Goal: Complete application form

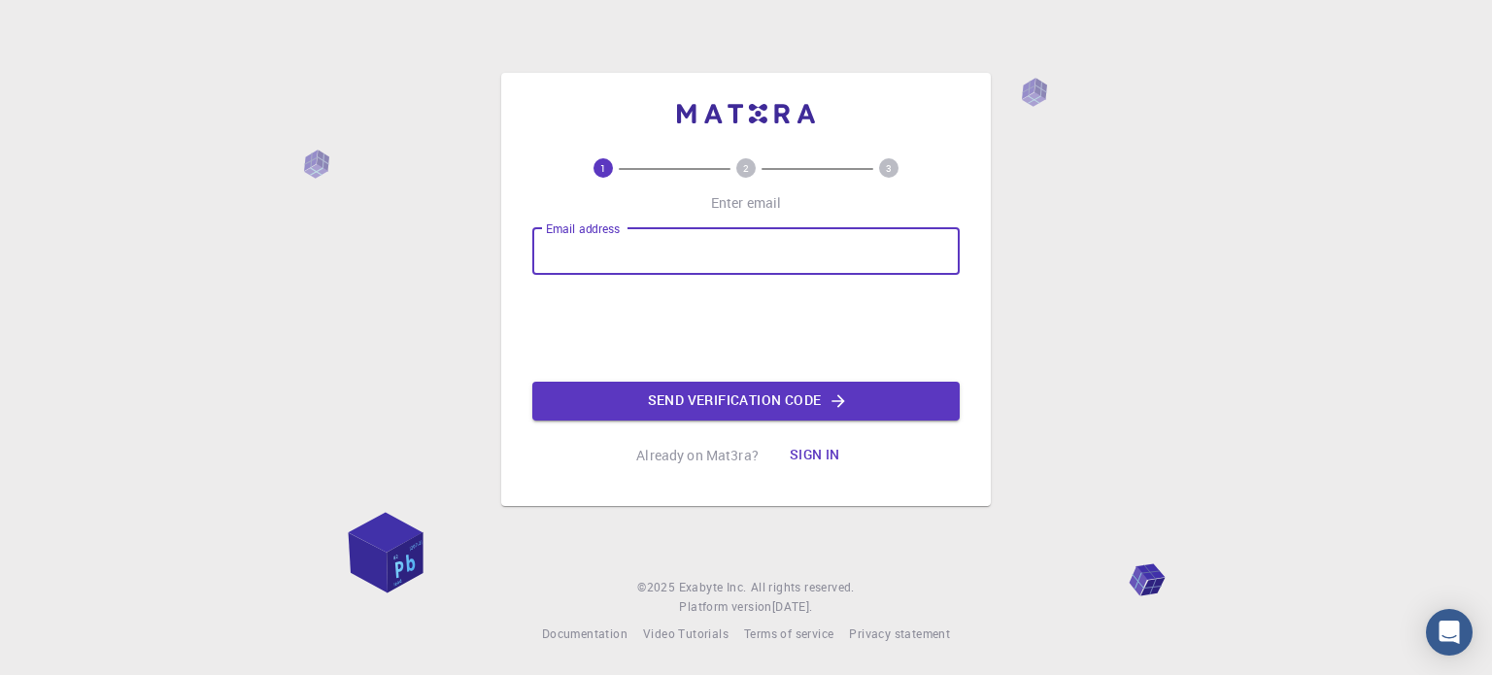
click at [777, 248] on input "Email address" at bounding box center [745, 251] width 427 height 47
type input "[EMAIL_ADDRESS][DOMAIN_NAME]"
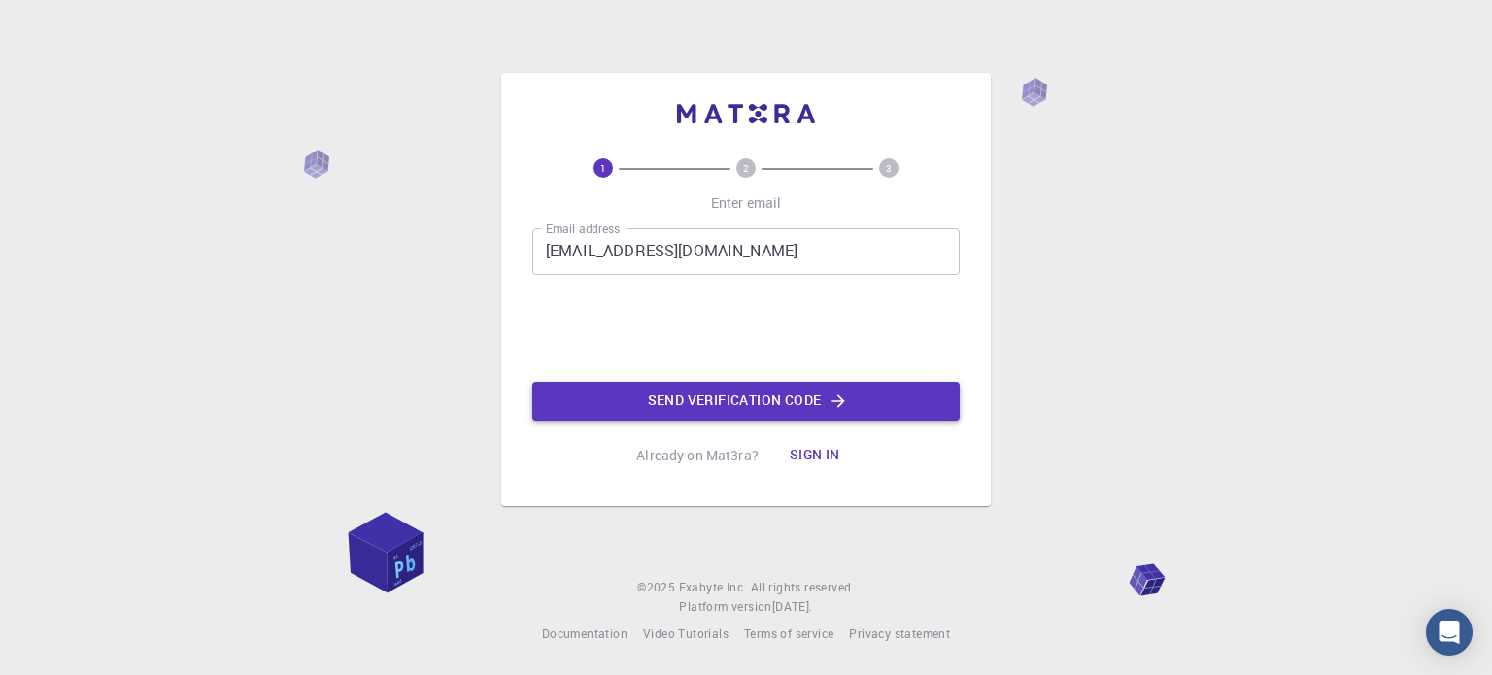
click at [668, 406] on button "Send verification code" at bounding box center [745, 401] width 427 height 39
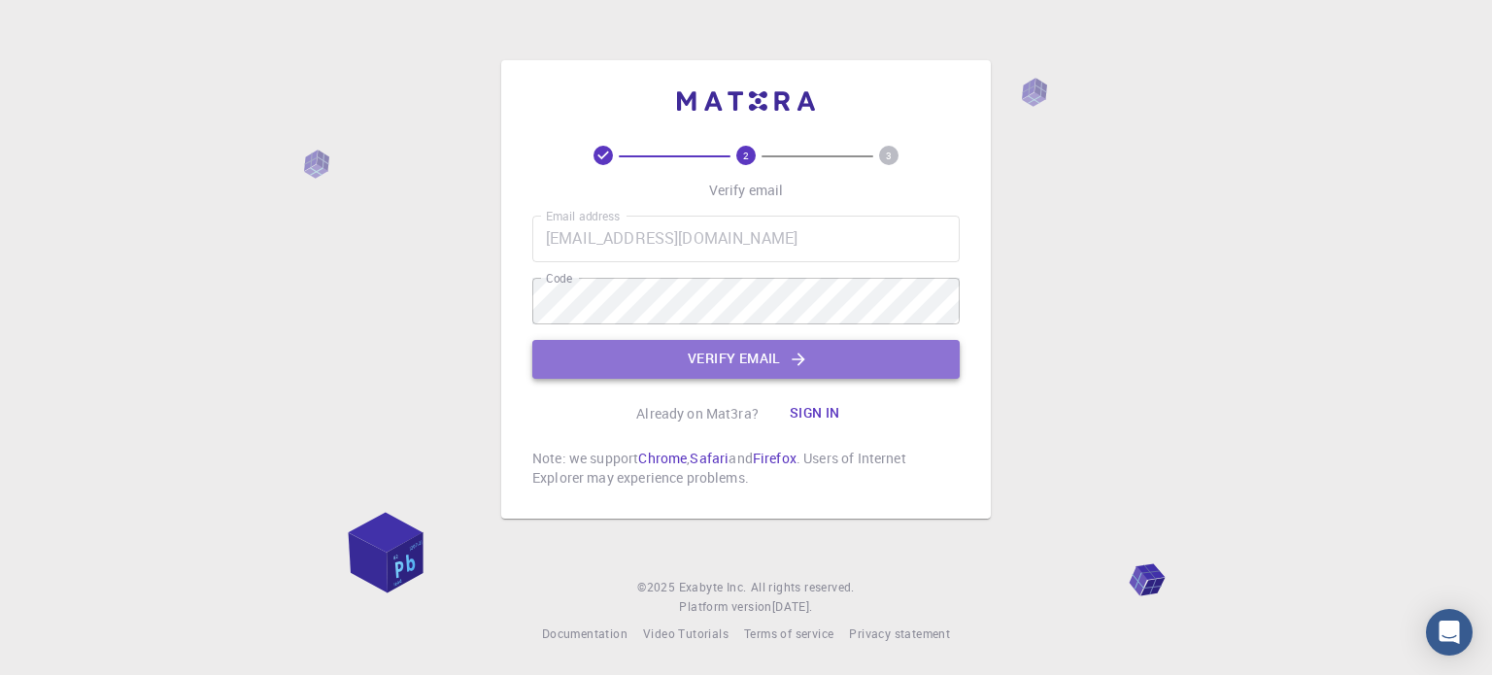
click at [763, 359] on button "Verify email" at bounding box center [745, 359] width 427 height 39
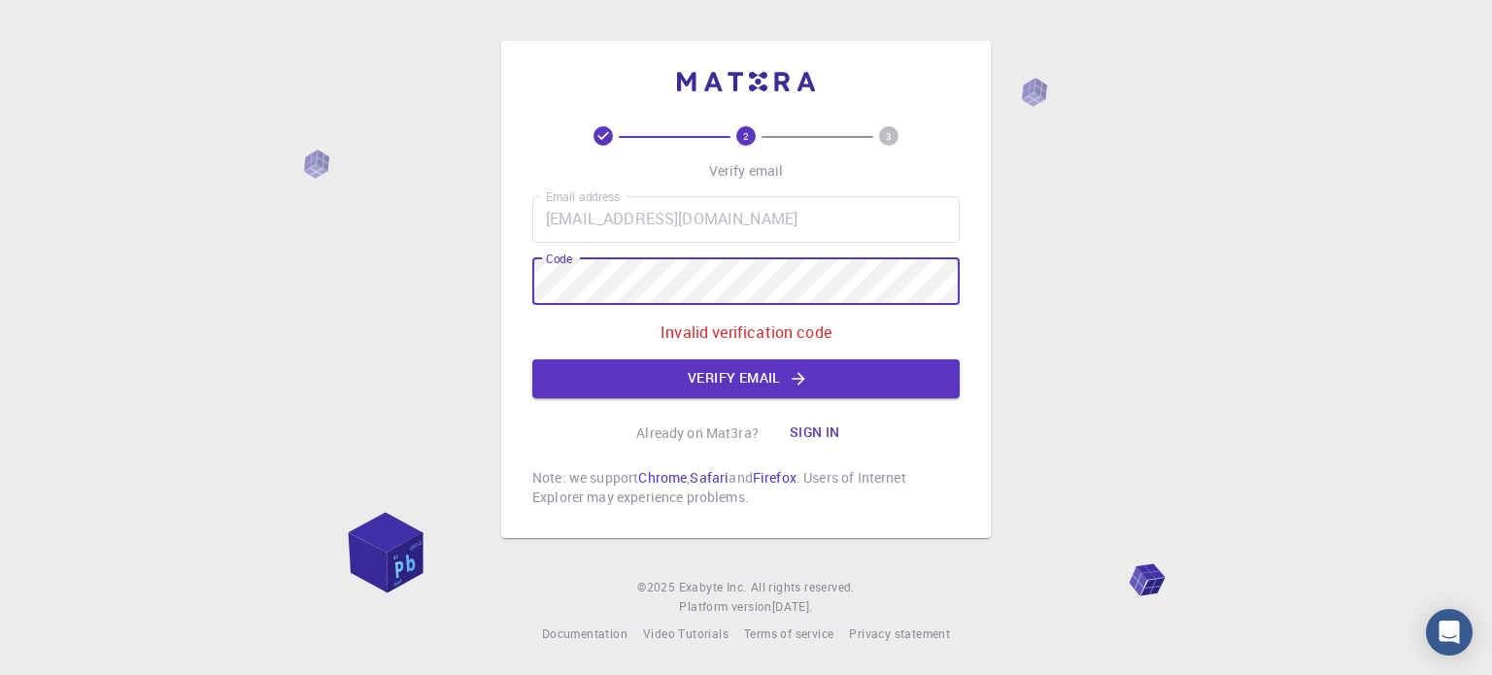
click at [390, 294] on div "2 3 Verify email Email address [EMAIL_ADDRESS][DOMAIN_NAME] Email address Code …" at bounding box center [746, 337] width 1492 height 675
click at [809, 384] on button "Verify email" at bounding box center [745, 378] width 427 height 39
click at [698, 365] on button "Verify email" at bounding box center [745, 378] width 427 height 39
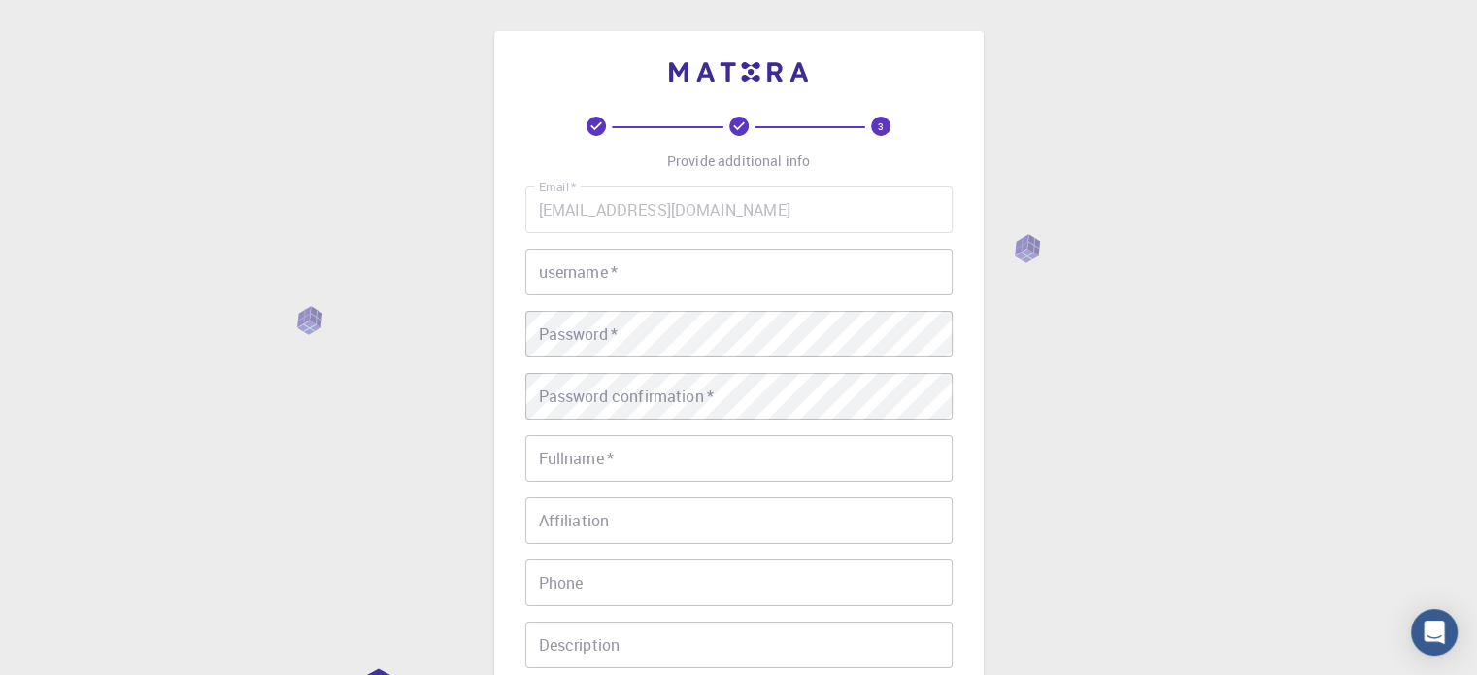
click at [657, 285] on input "username   *" at bounding box center [739, 272] width 427 height 47
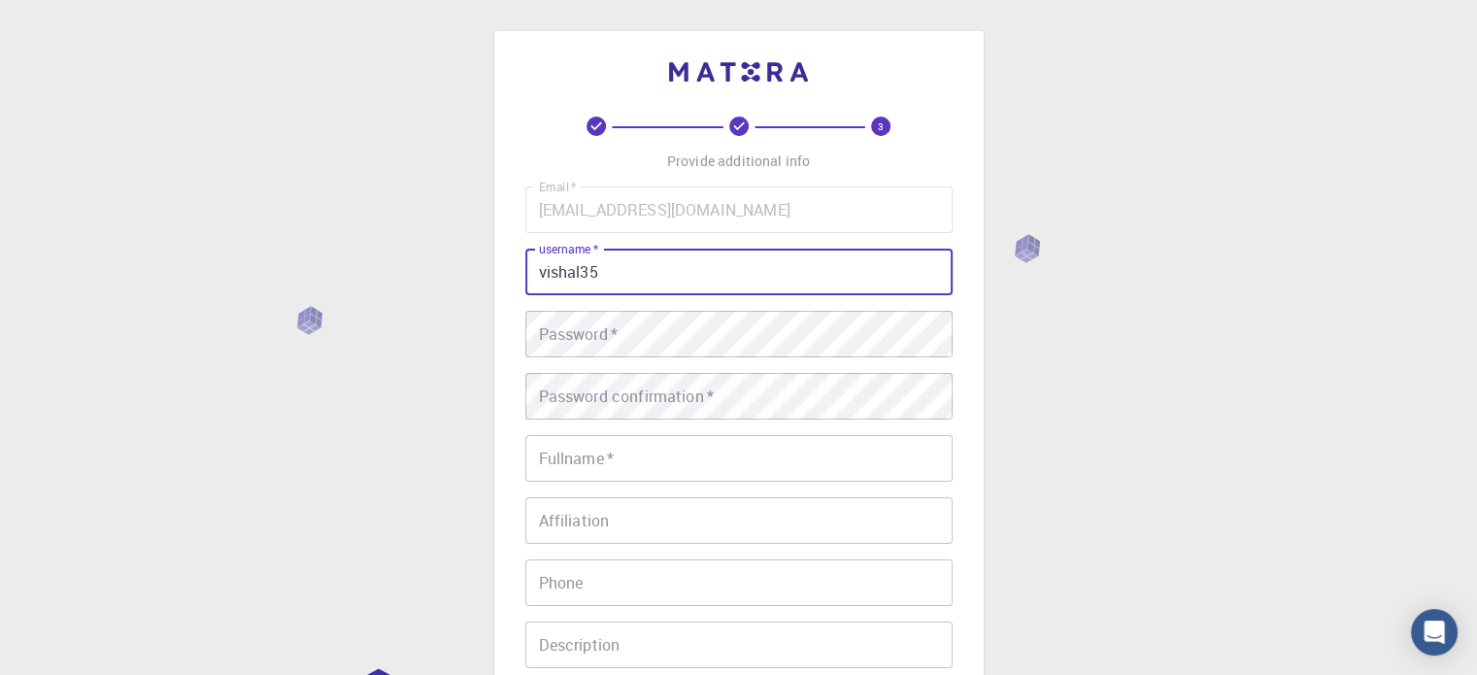
type input "vishal35"
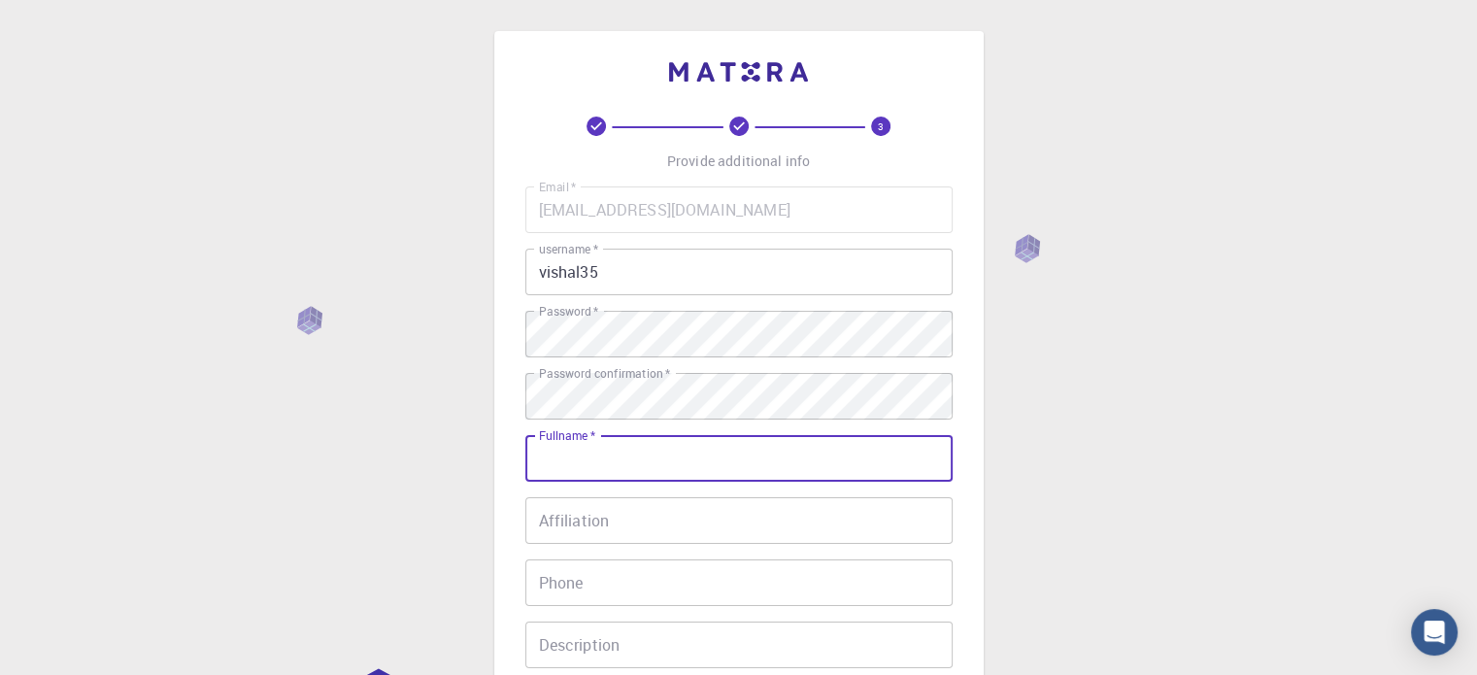
click at [571, 458] on input "Fullname   *" at bounding box center [739, 458] width 427 height 47
type input "[PERSON_NAME]"
type input "09849546942"
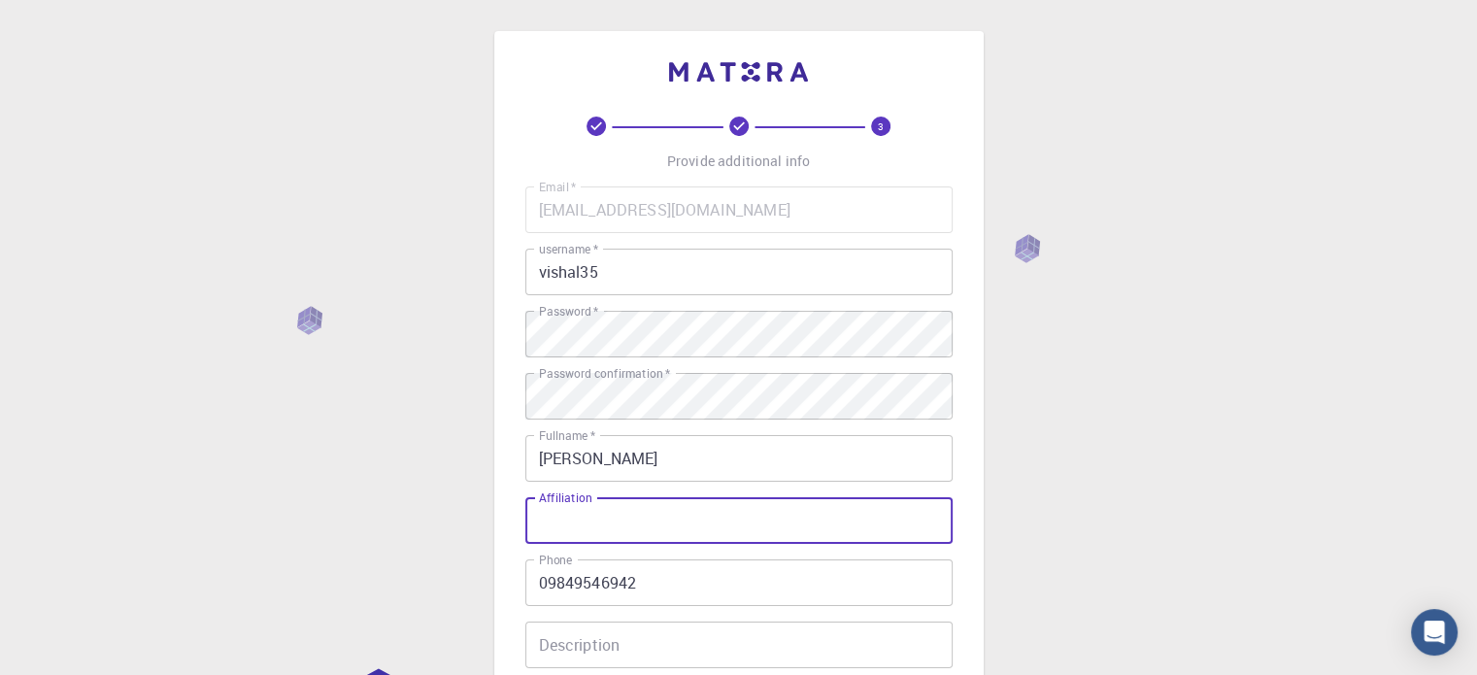
click at [612, 531] on input "Affiliation" at bounding box center [739, 520] width 427 height 47
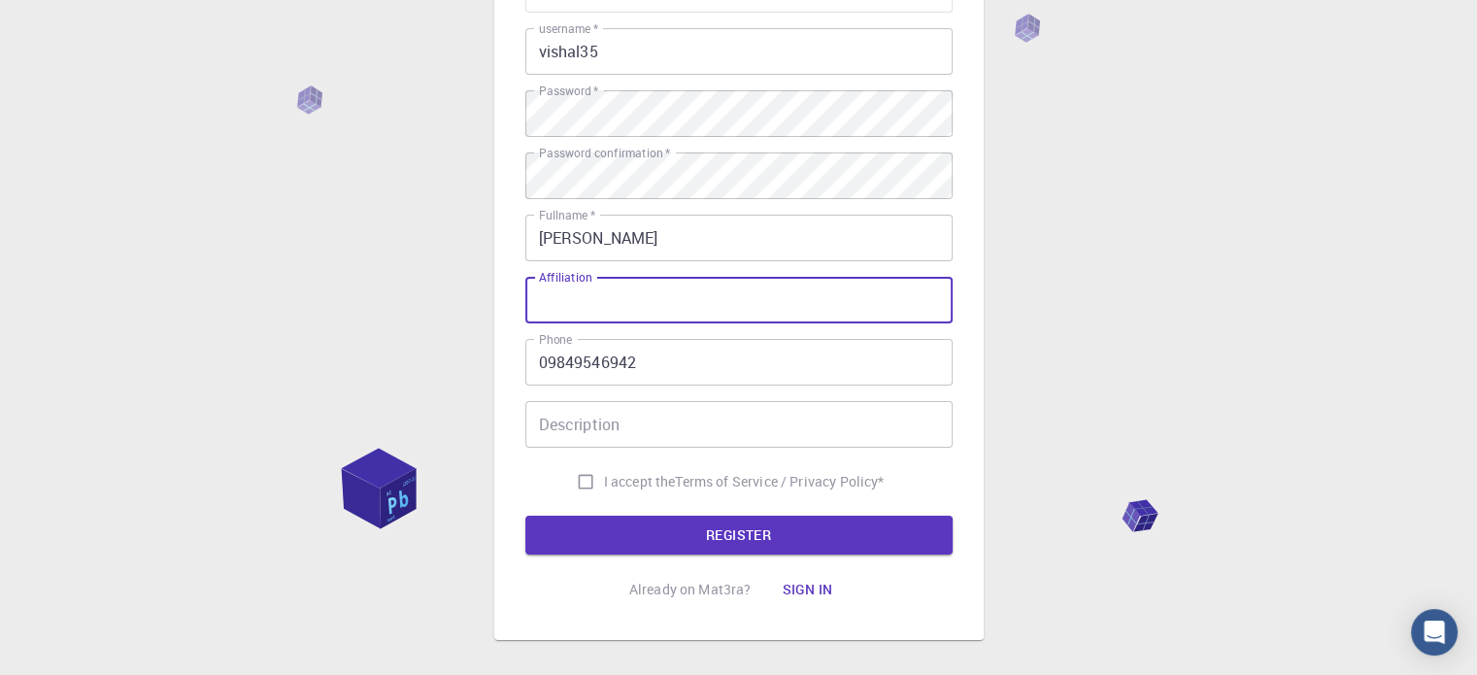
scroll to position [221, 0]
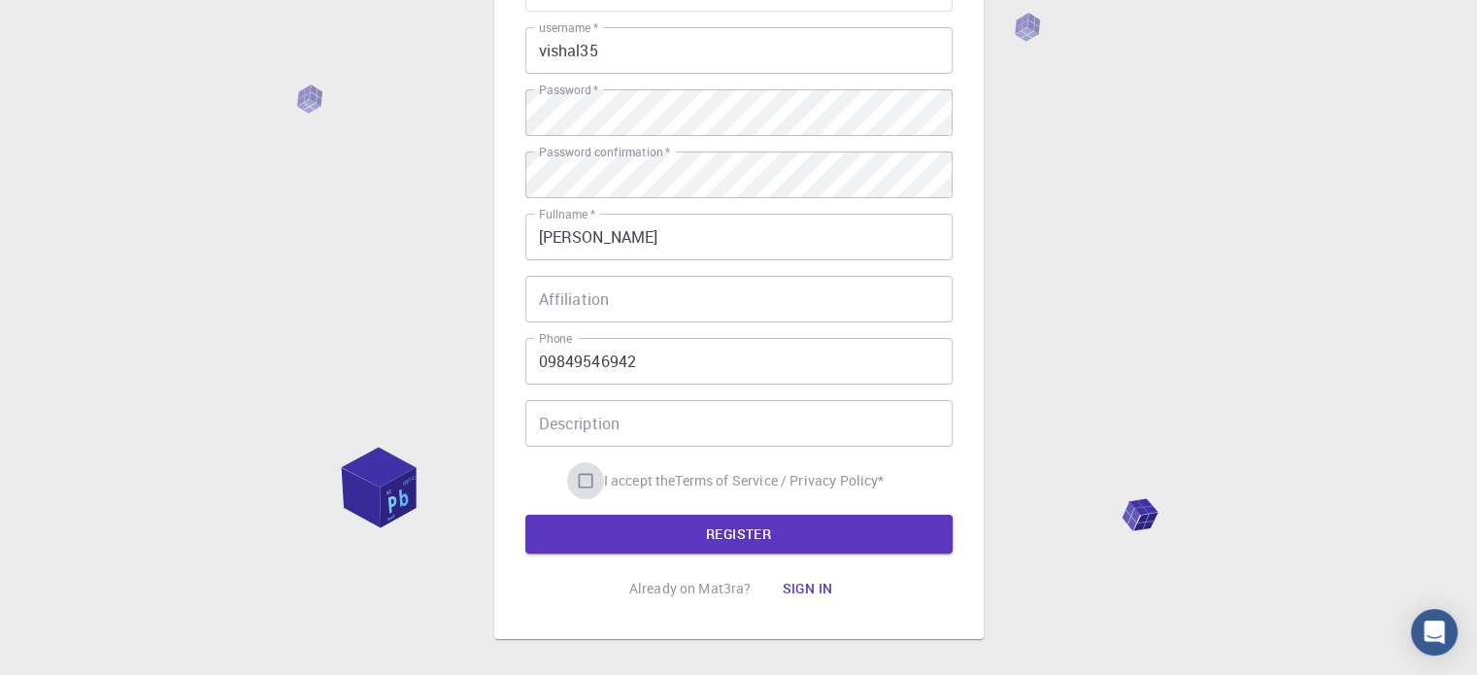
click at [574, 473] on input "I accept the Terms of Service / Privacy Policy *" at bounding box center [585, 480] width 37 height 37
checkbox input "true"
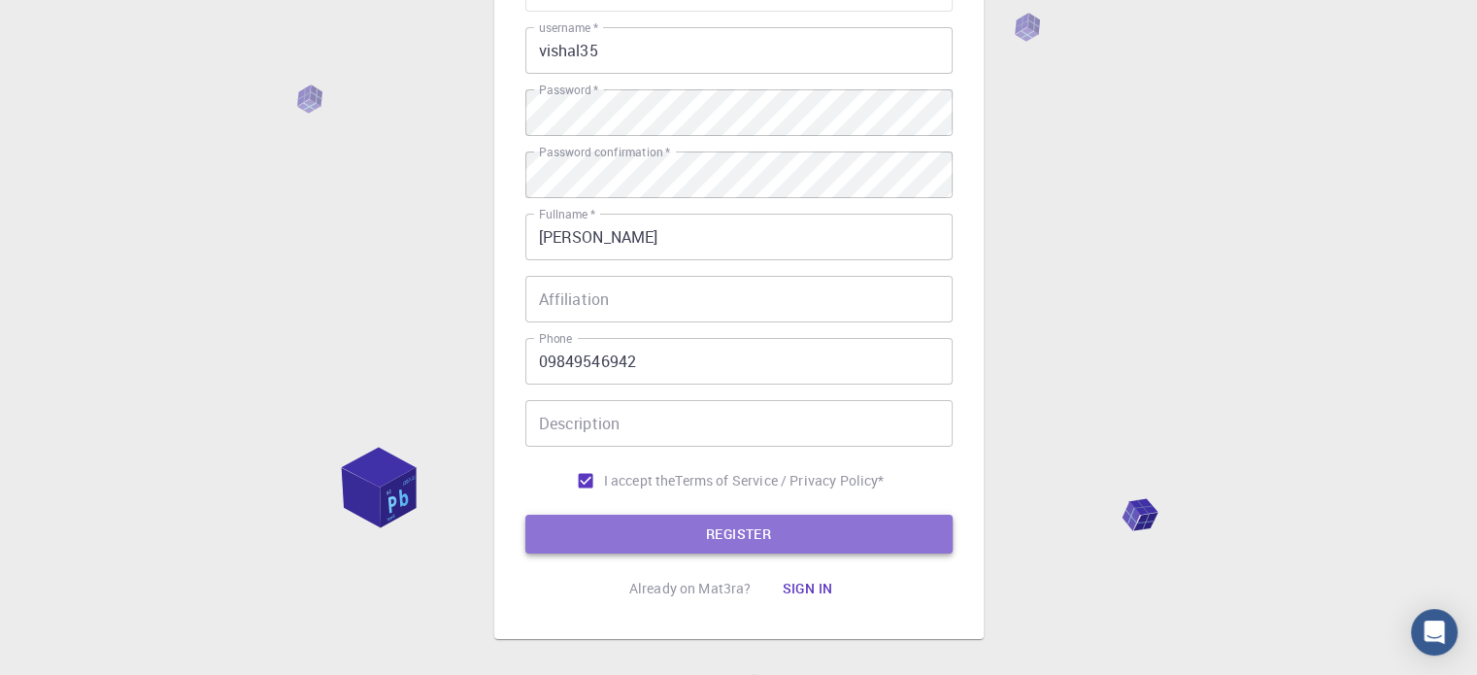
click at [676, 524] on button "REGISTER" at bounding box center [739, 534] width 427 height 39
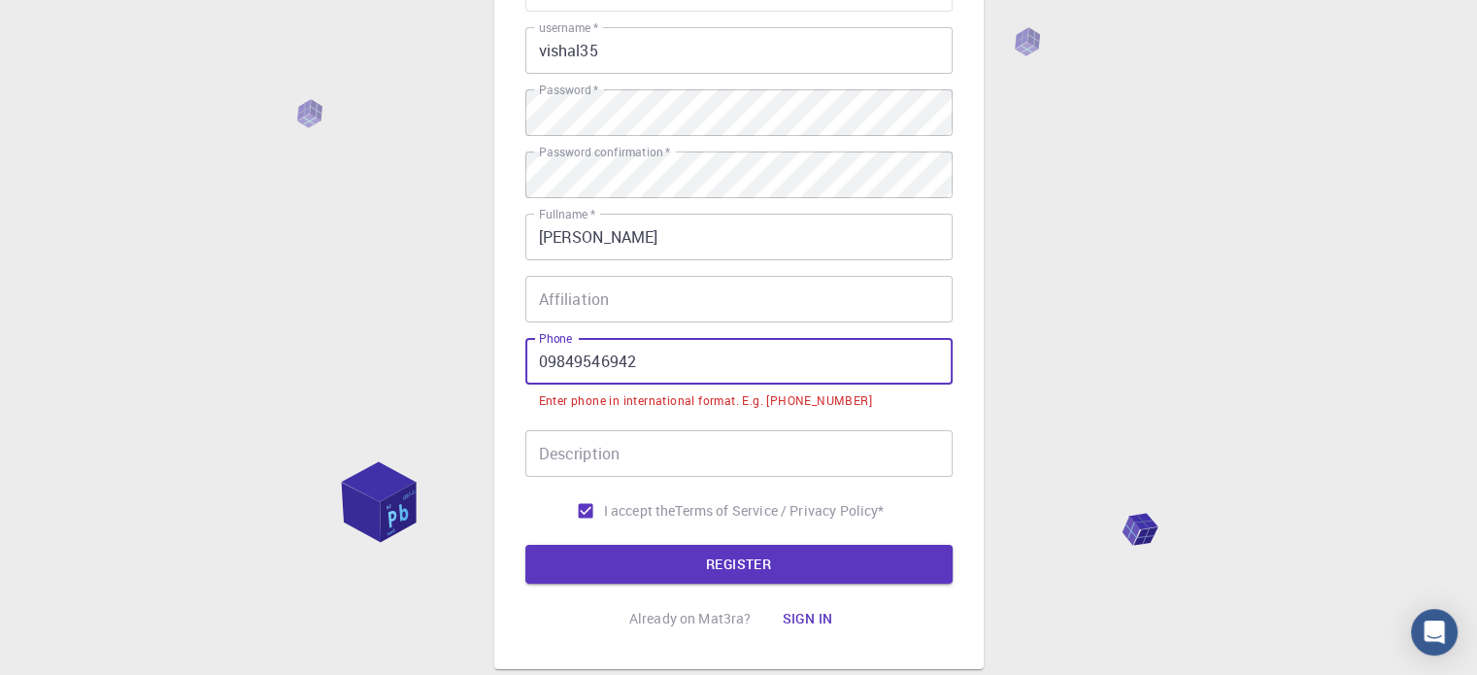
click at [543, 356] on input "09849546942" at bounding box center [739, 361] width 427 height 47
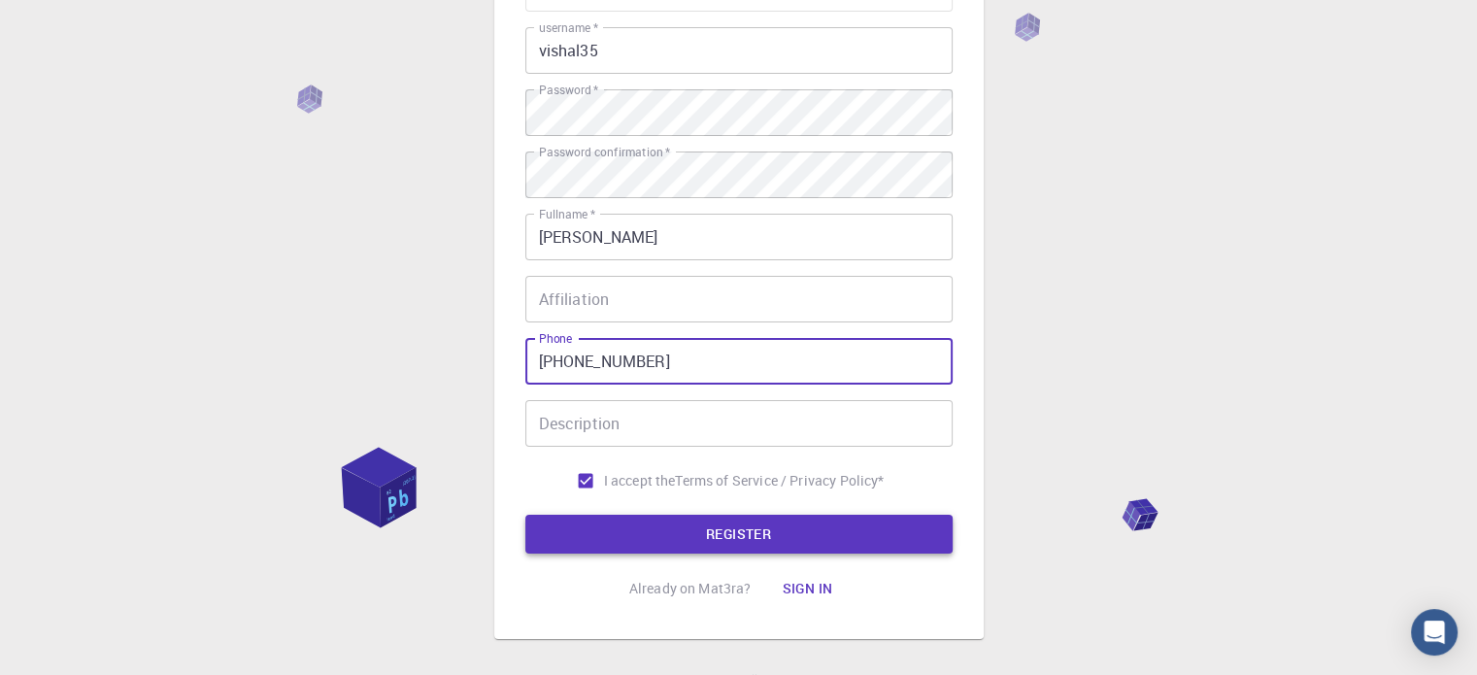
type input "[PHONE_NUMBER]"
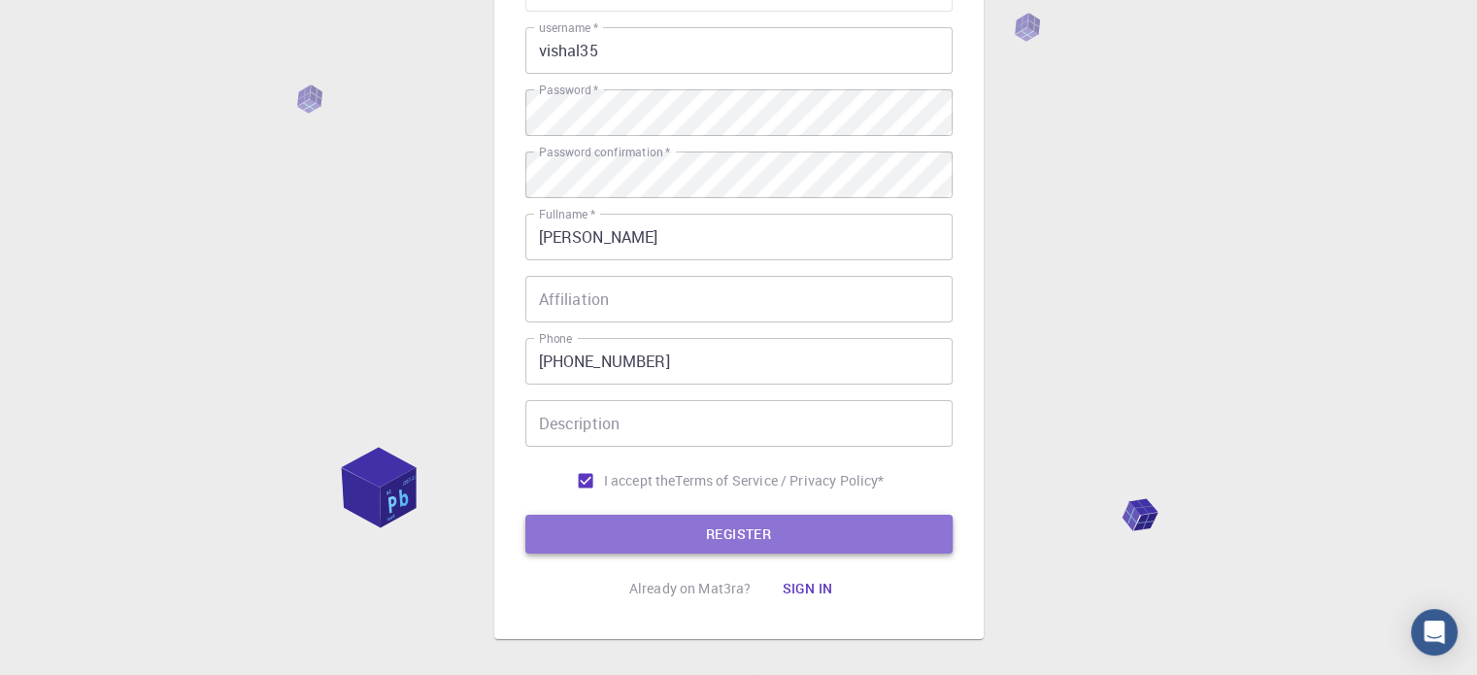
click at [626, 522] on button "REGISTER" at bounding box center [739, 534] width 427 height 39
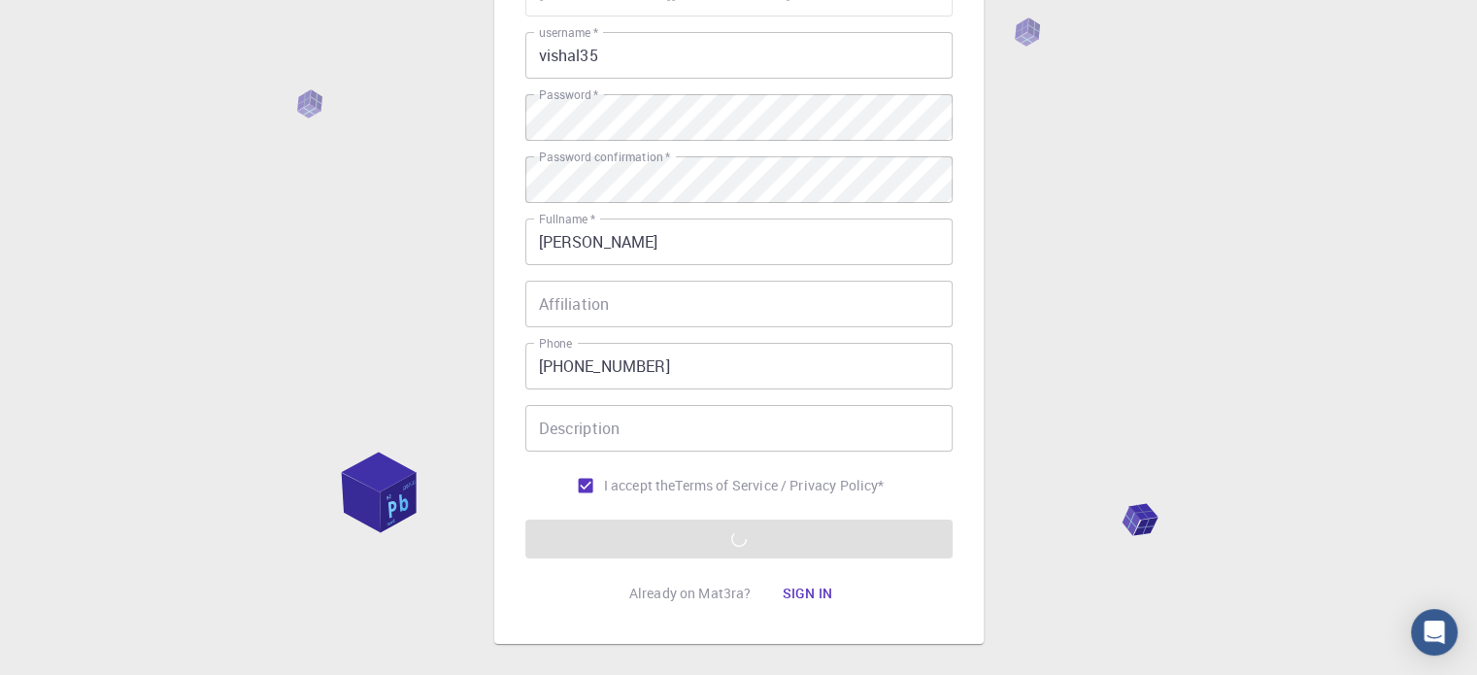
scroll to position [313, 0]
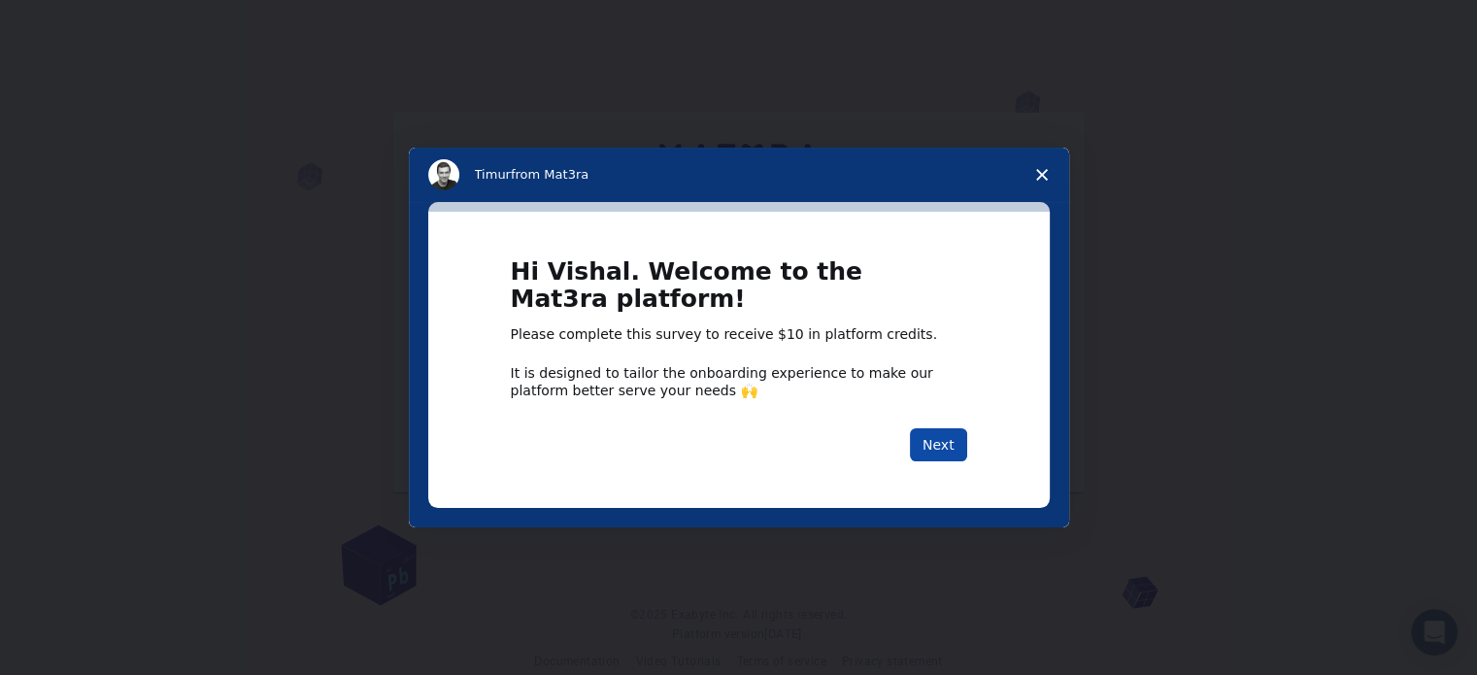
click at [942, 443] on button "Next" at bounding box center [938, 444] width 57 height 33
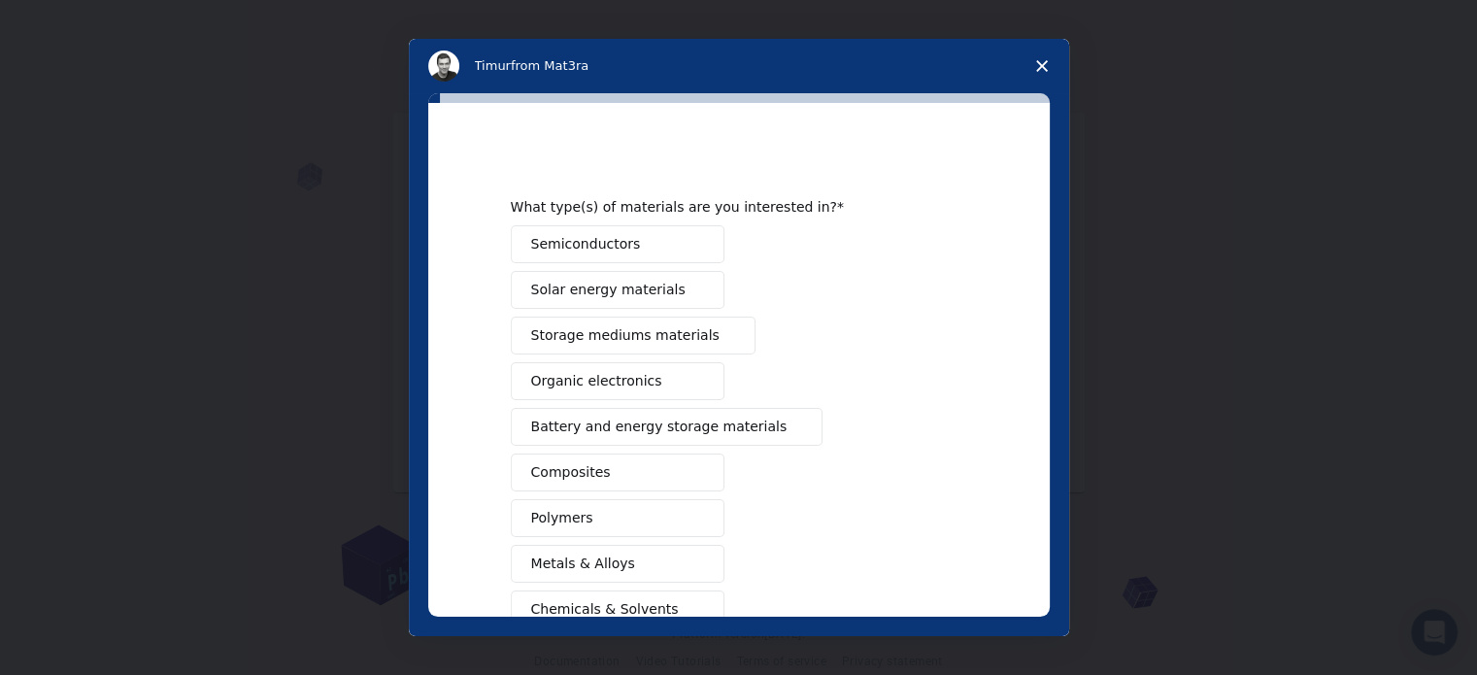
click at [614, 238] on span "Semiconductors" at bounding box center [586, 244] width 110 height 20
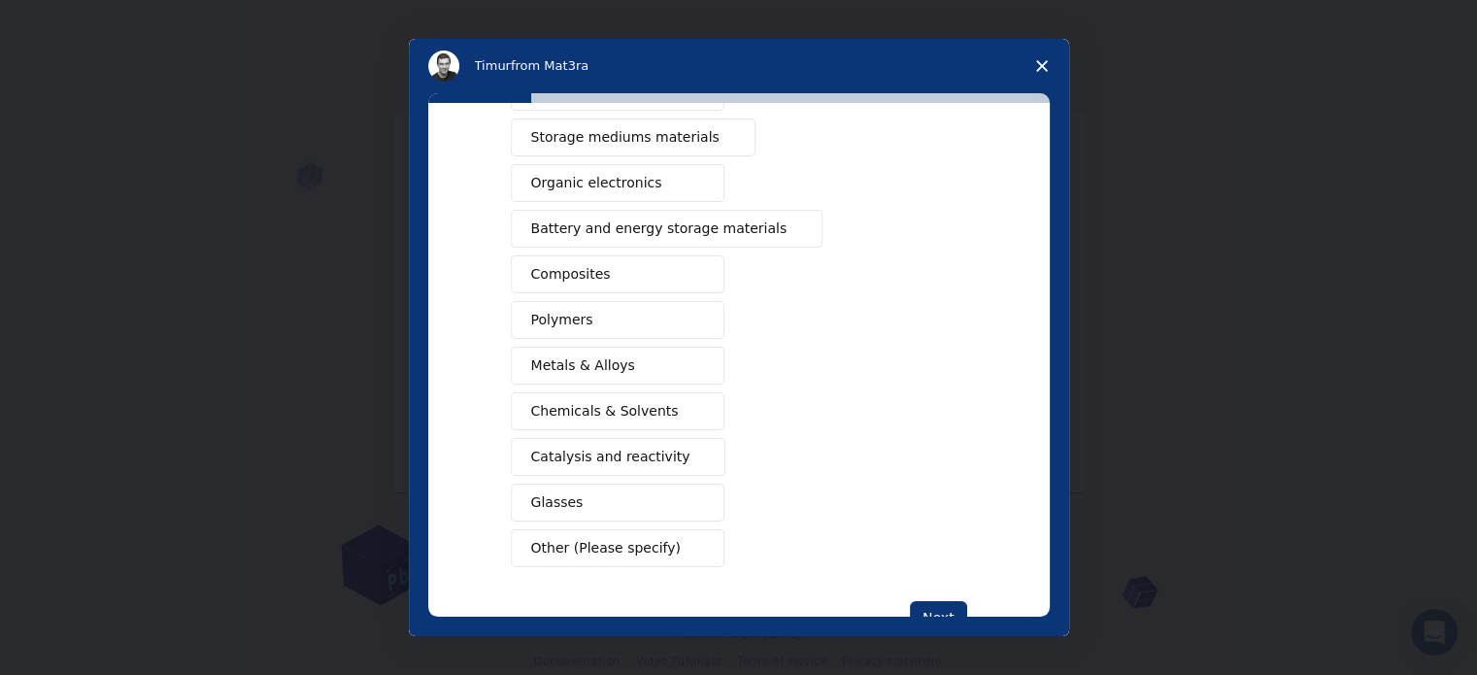
scroll to position [256, 0]
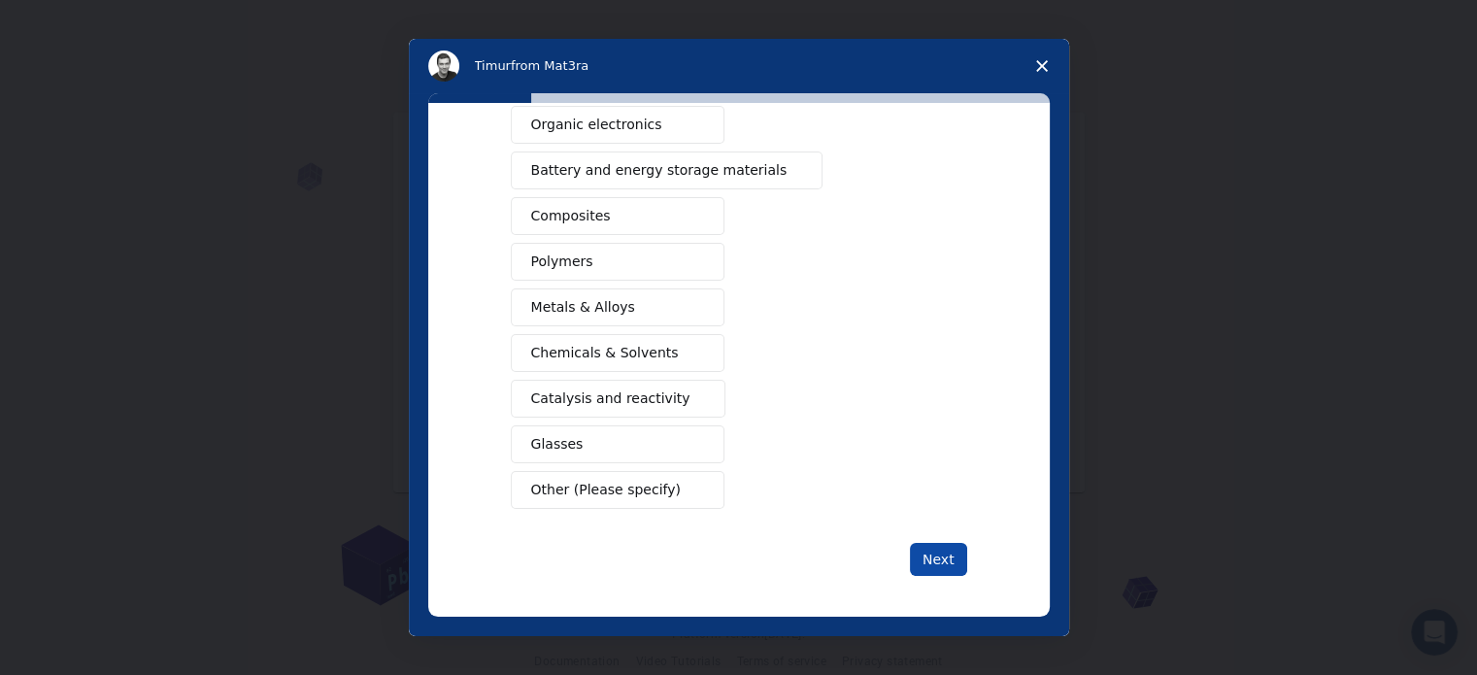
click at [936, 543] on button "Next" at bounding box center [938, 559] width 57 height 33
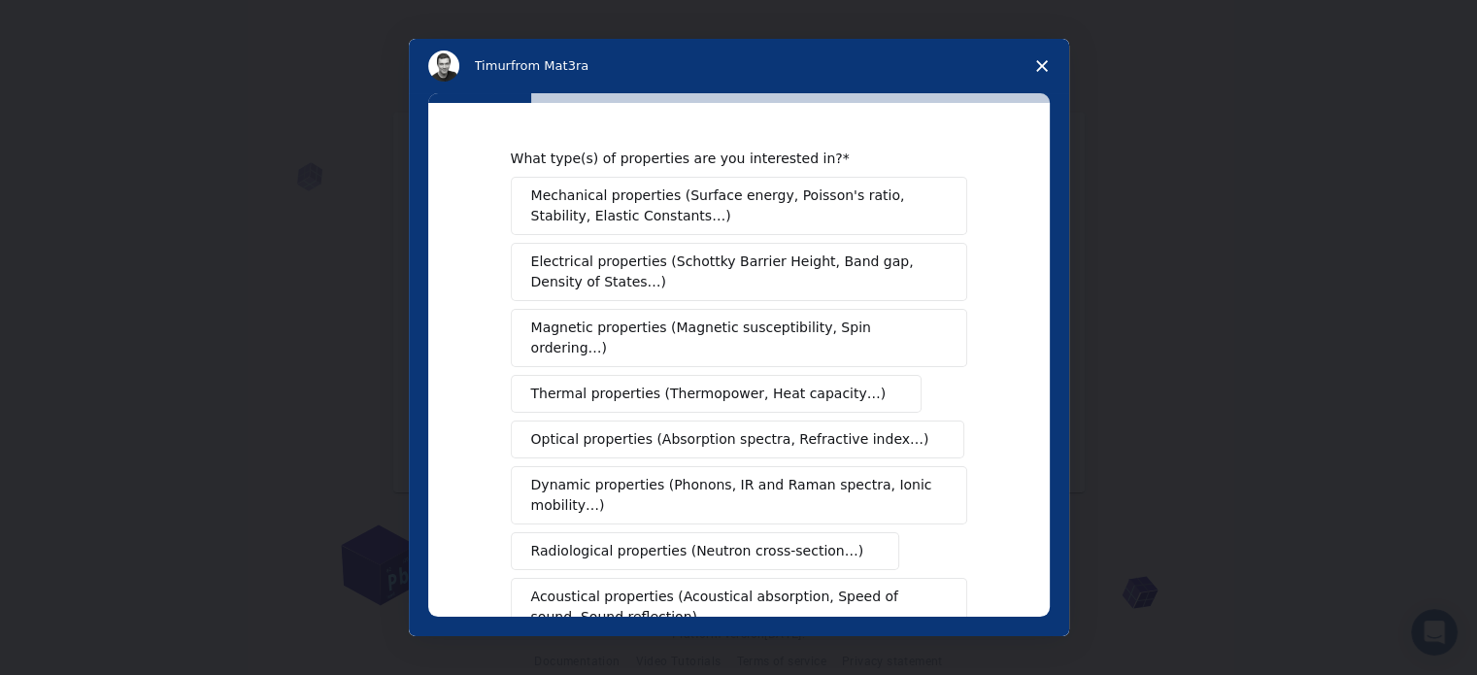
click at [586, 265] on span "Electrical properties (Schottky Barrier Height, Band gap, Density of States…)" at bounding box center [733, 272] width 404 height 41
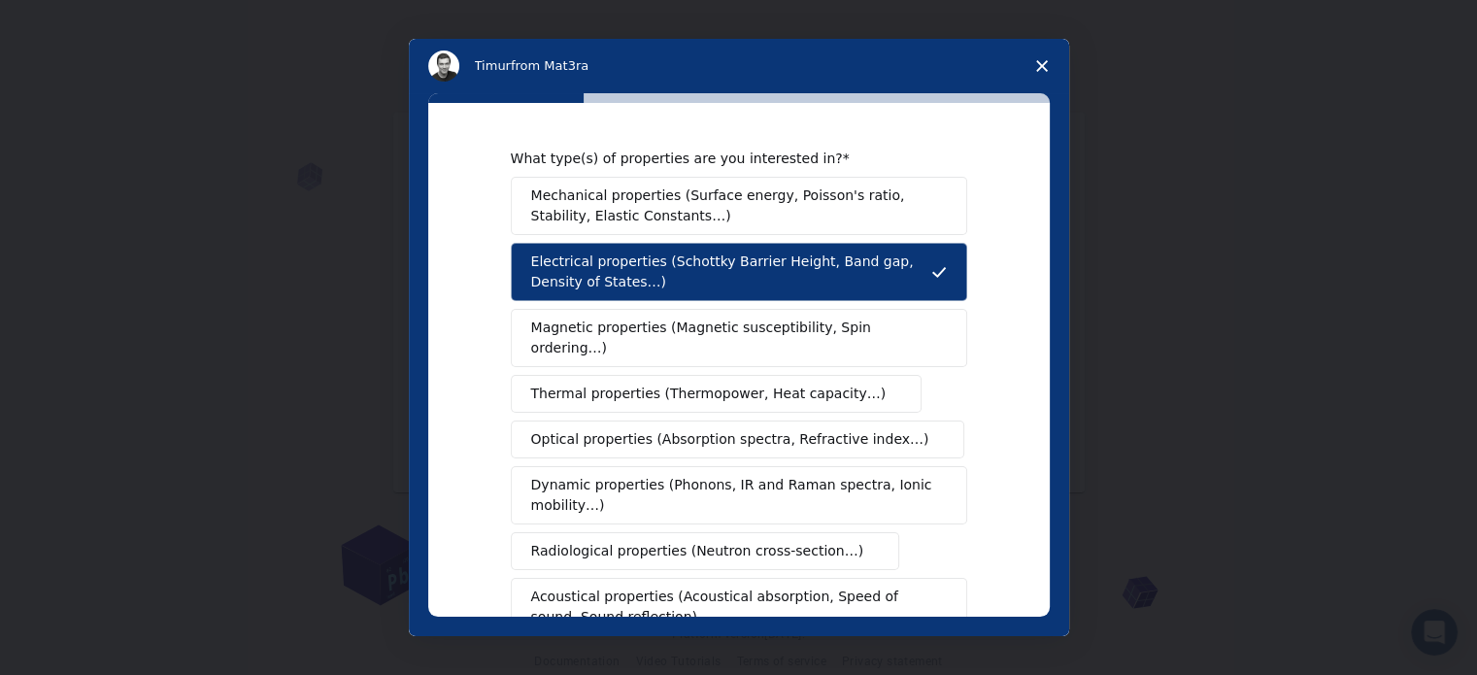
click at [633, 384] on span "Thermal properties (Thermopower, Heat capacity…)" at bounding box center [709, 394] width 356 height 20
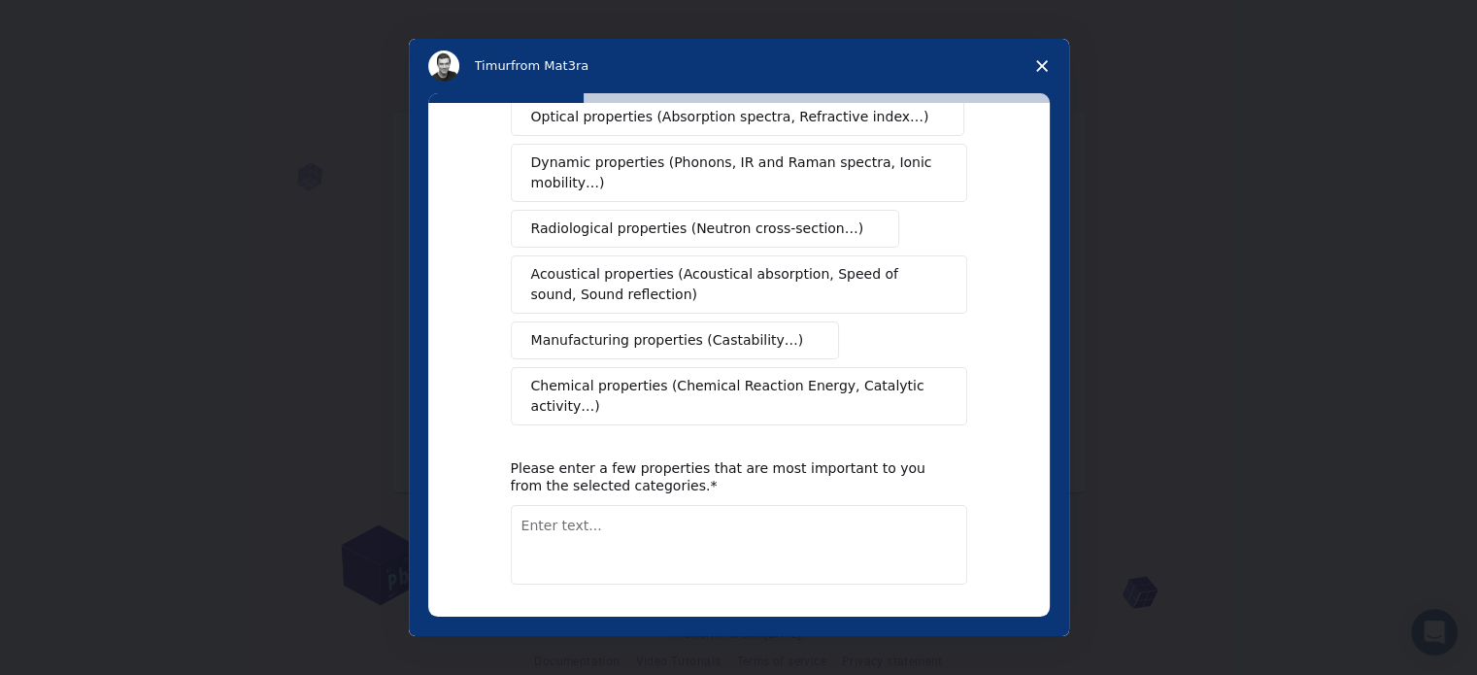
scroll to position [357, 0]
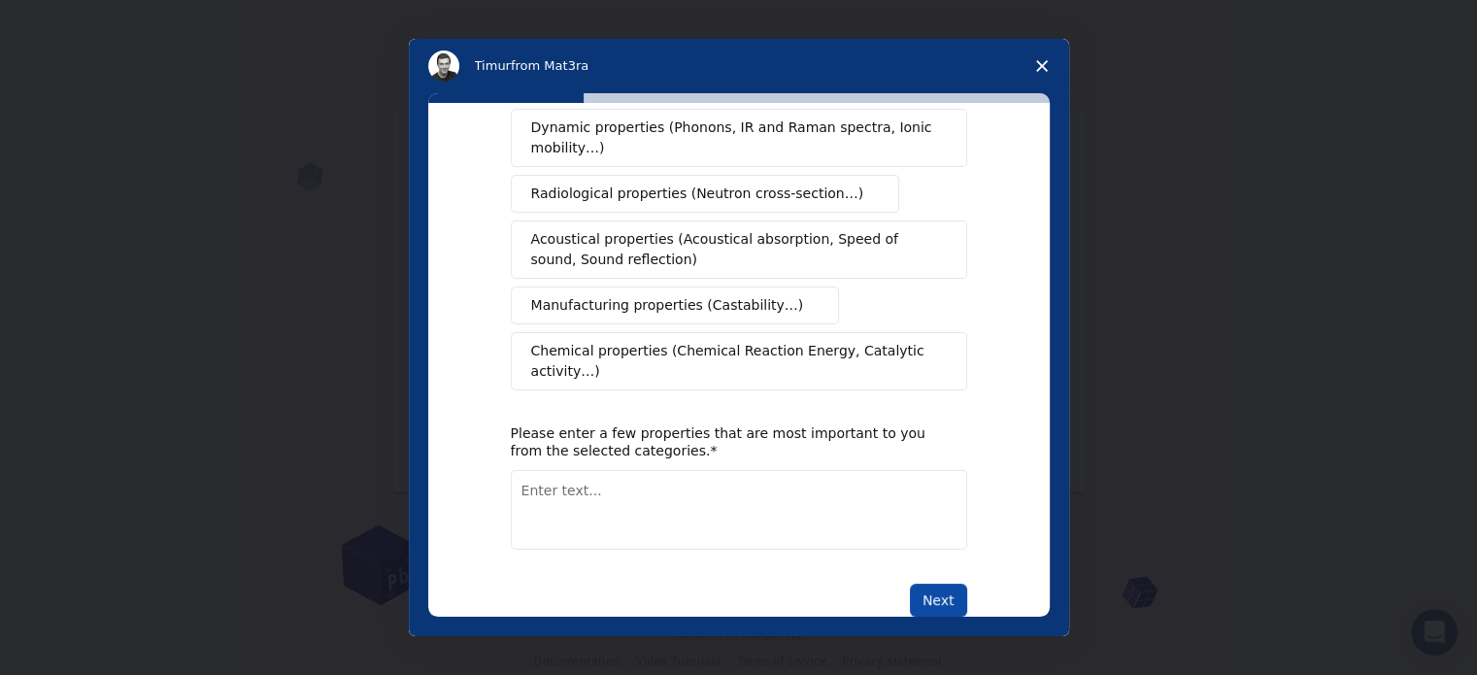
click at [938, 584] on button "Next" at bounding box center [938, 600] width 57 height 33
click at [797, 470] on textarea "Enter text..." at bounding box center [739, 510] width 457 height 80
click at [917, 584] on button "Next" at bounding box center [938, 600] width 57 height 33
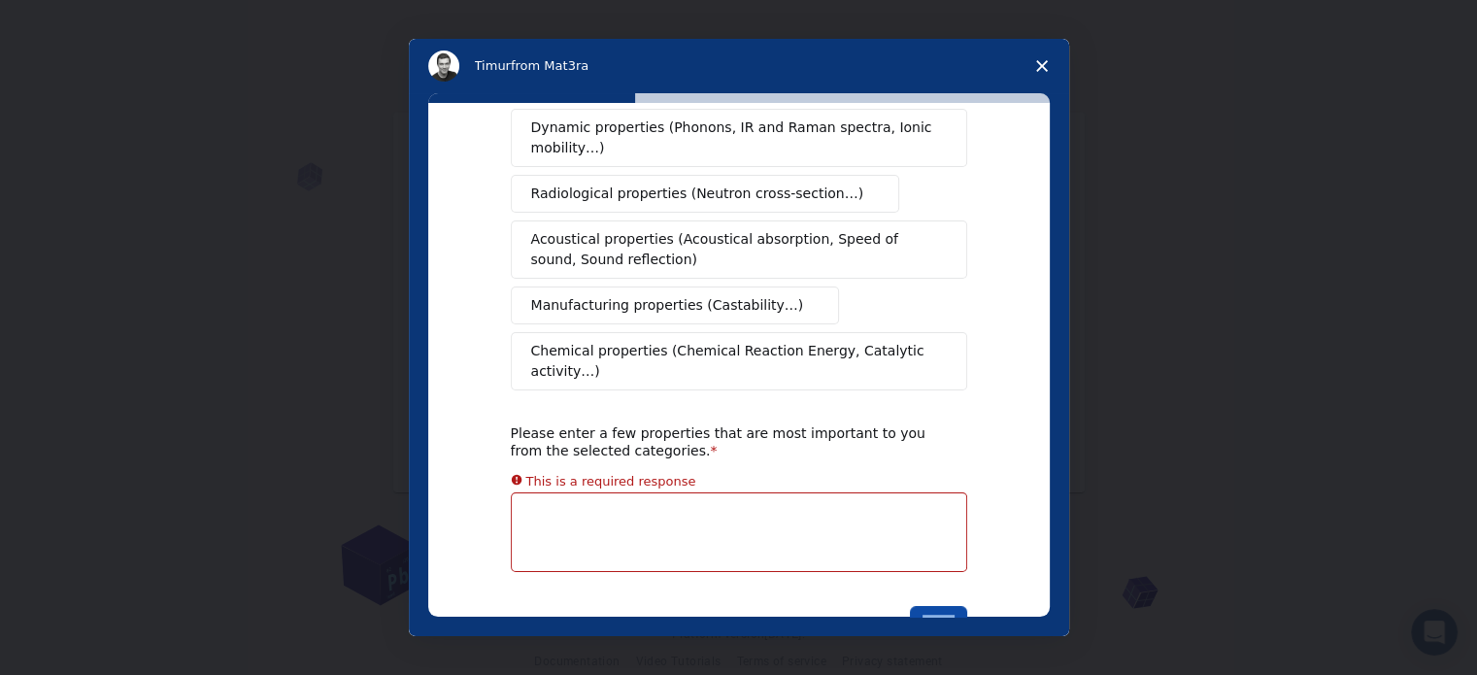
click at [917, 548] on div "What type(s) of properties are you interested in? Mechanical properties (Surfac…" at bounding box center [739, 215] width 457 height 847
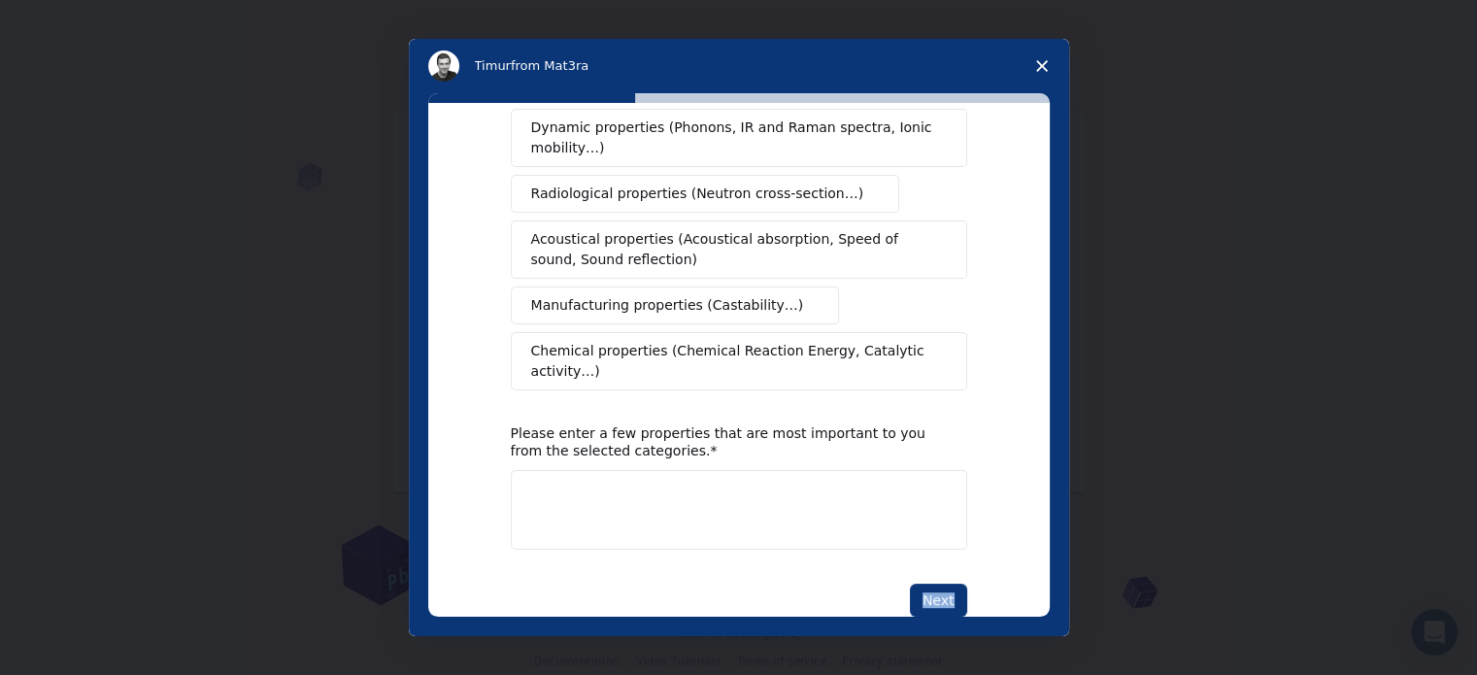
click at [730, 511] on div "What type(s) of properties are you interested in? Mechanical properties (Surfac…" at bounding box center [739, 204] width 457 height 825
click at [665, 470] on textarea "Enter text..." at bounding box center [739, 510] width 457 height 80
type textarea "pho dispersion, electrical dispersion"
click at [940, 584] on button "Next" at bounding box center [938, 600] width 57 height 33
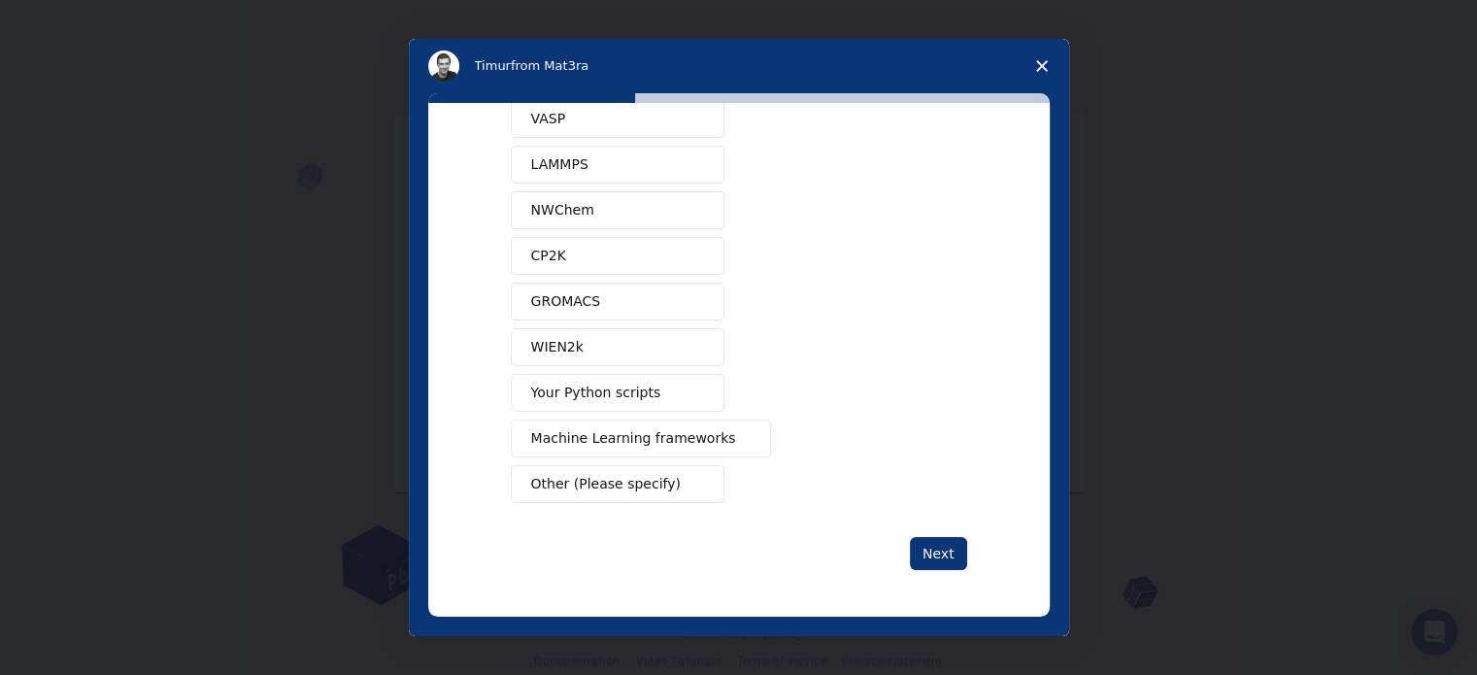
scroll to position [0, 0]
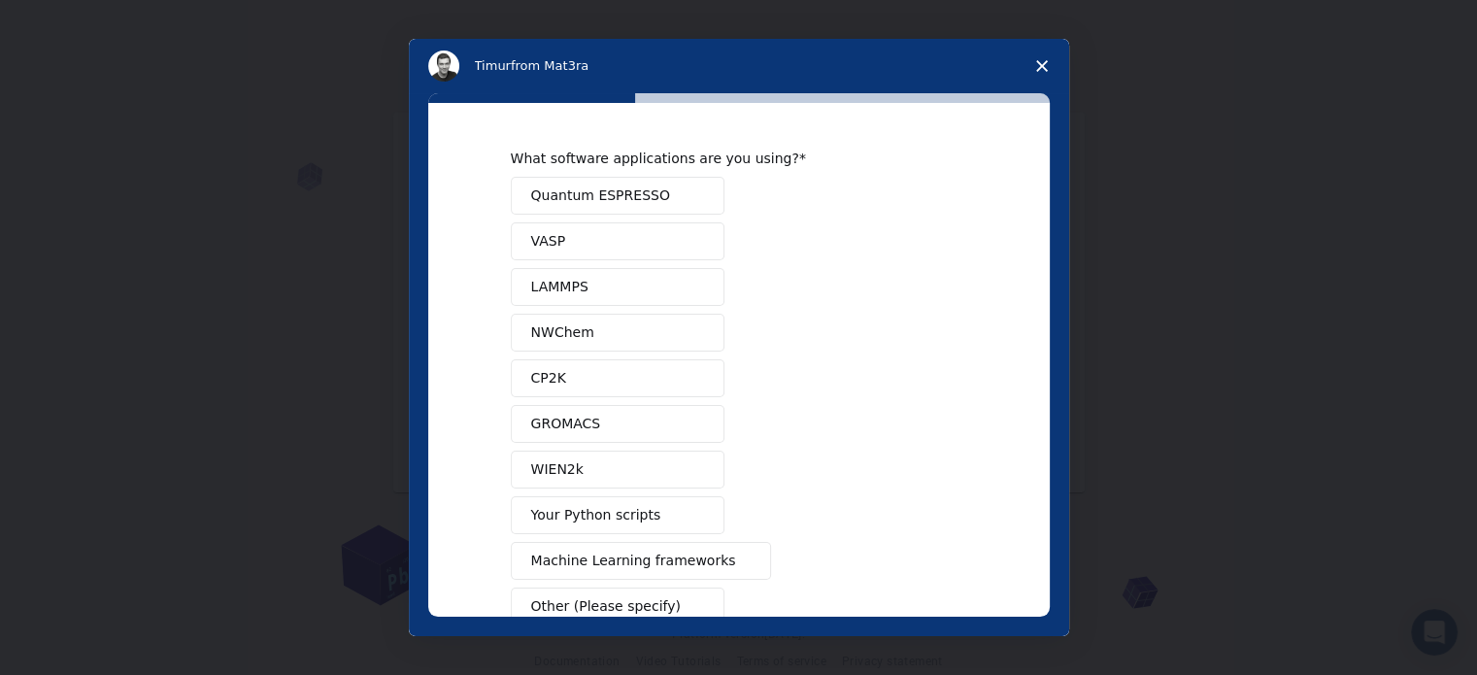
click at [587, 202] on span "Quantum ESPRESSO" at bounding box center [600, 196] width 139 height 20
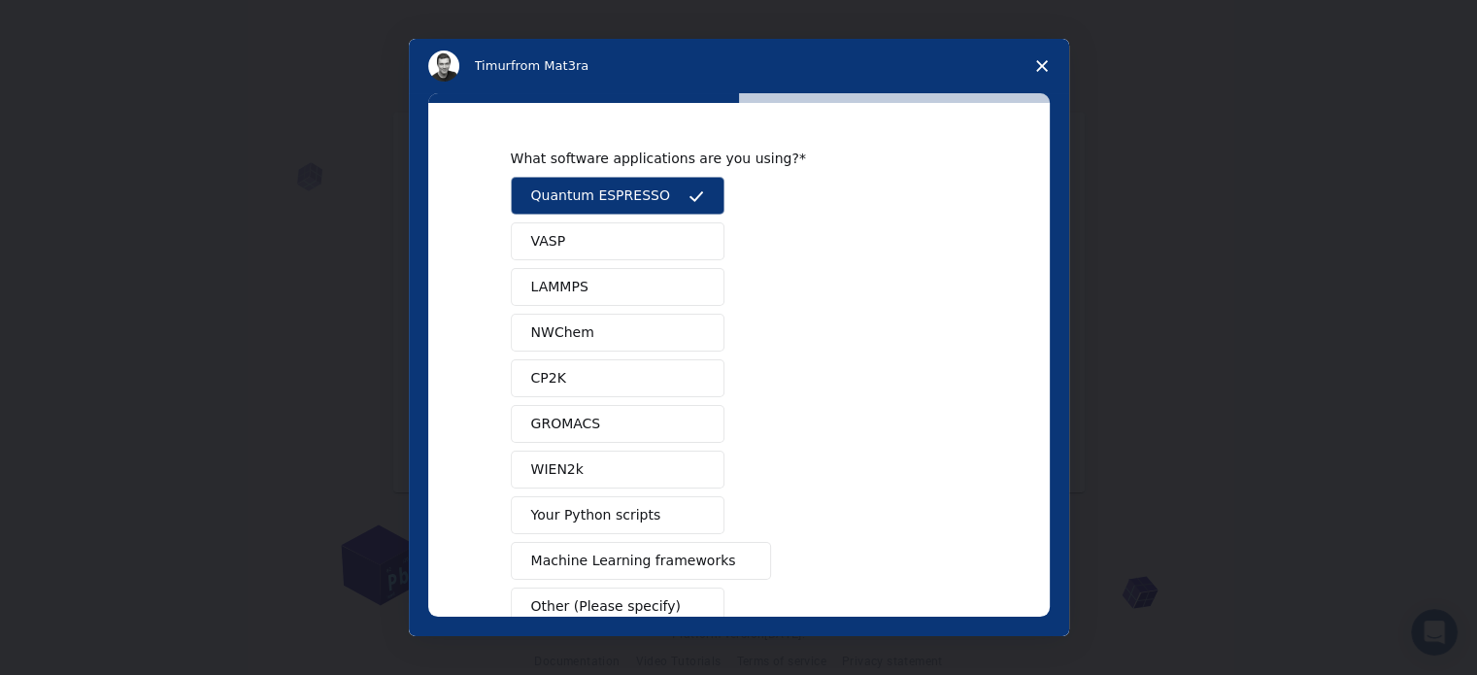
click at [583, 244] on button "VASP" at bounding box center [618, 241] width 214 height 38
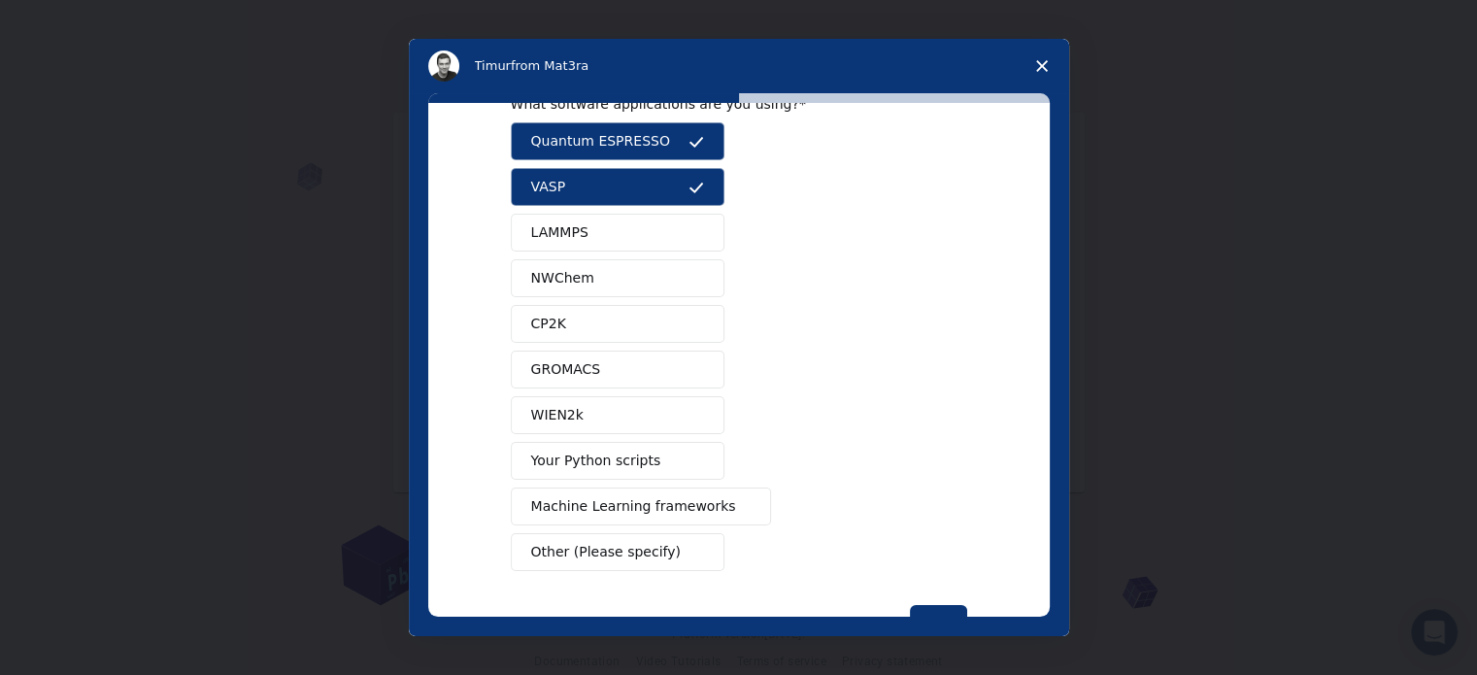
scroll to position [118, 0]
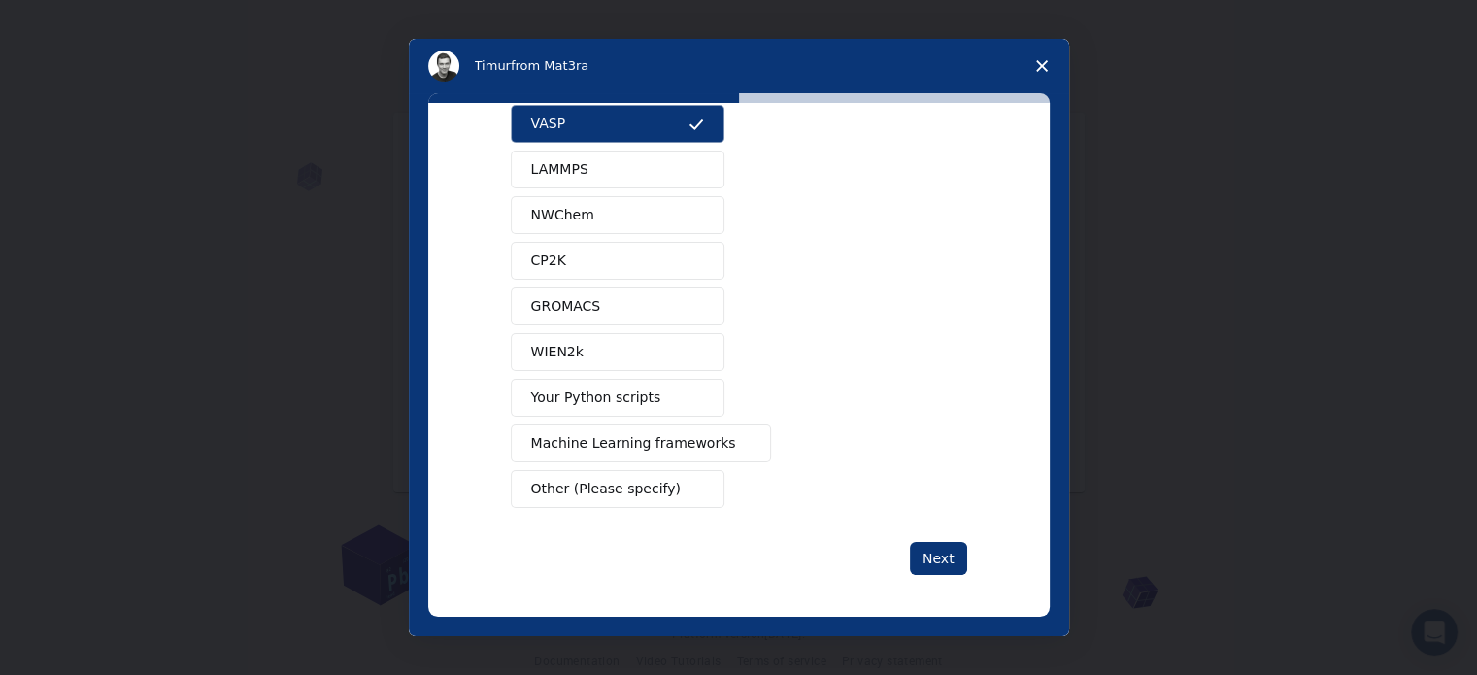
click at [609, 391] on span "Your Python scripts" at bounding box center [596, 398] width 130 height 20
click at [735, 446] on span "Intercom messenger" at bounding box center [743, 444] width 16 height 16
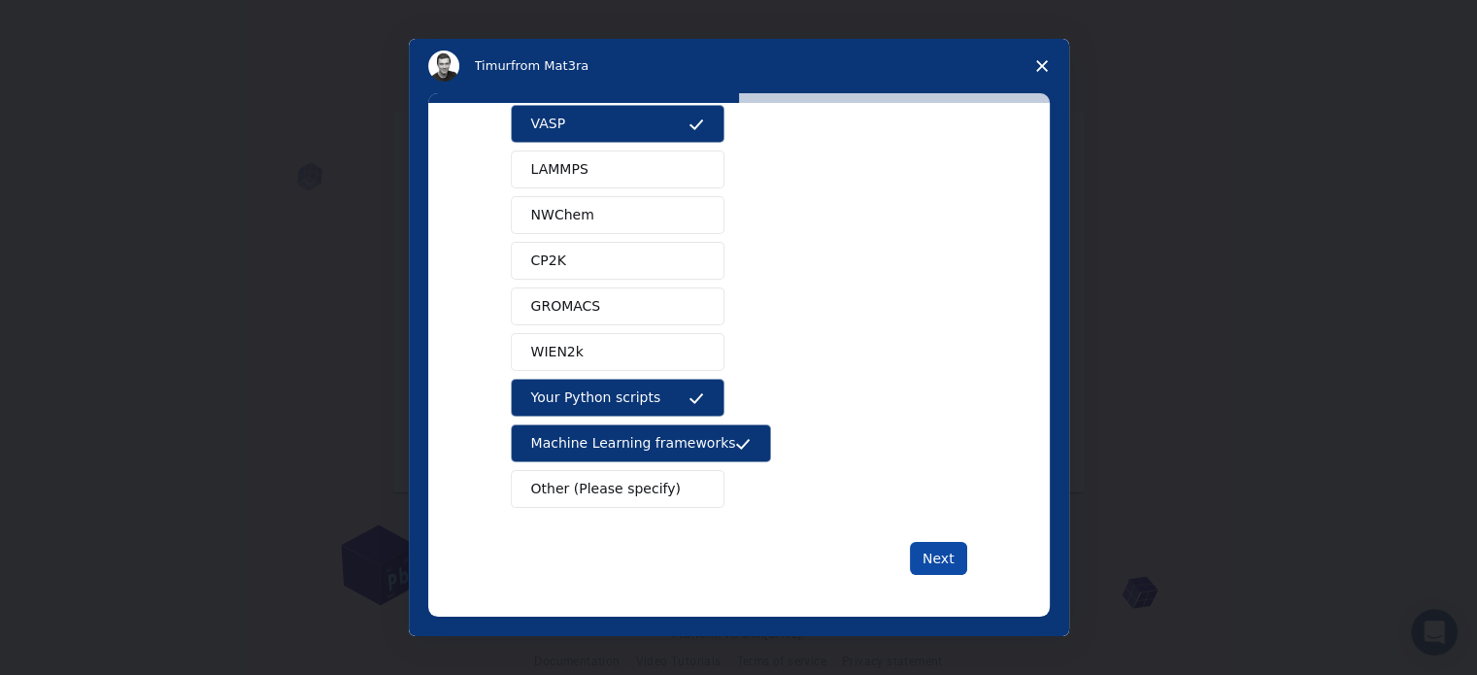
click at [933, 552] on button "Next" at bounding box center [938, 558] width 57 height 33
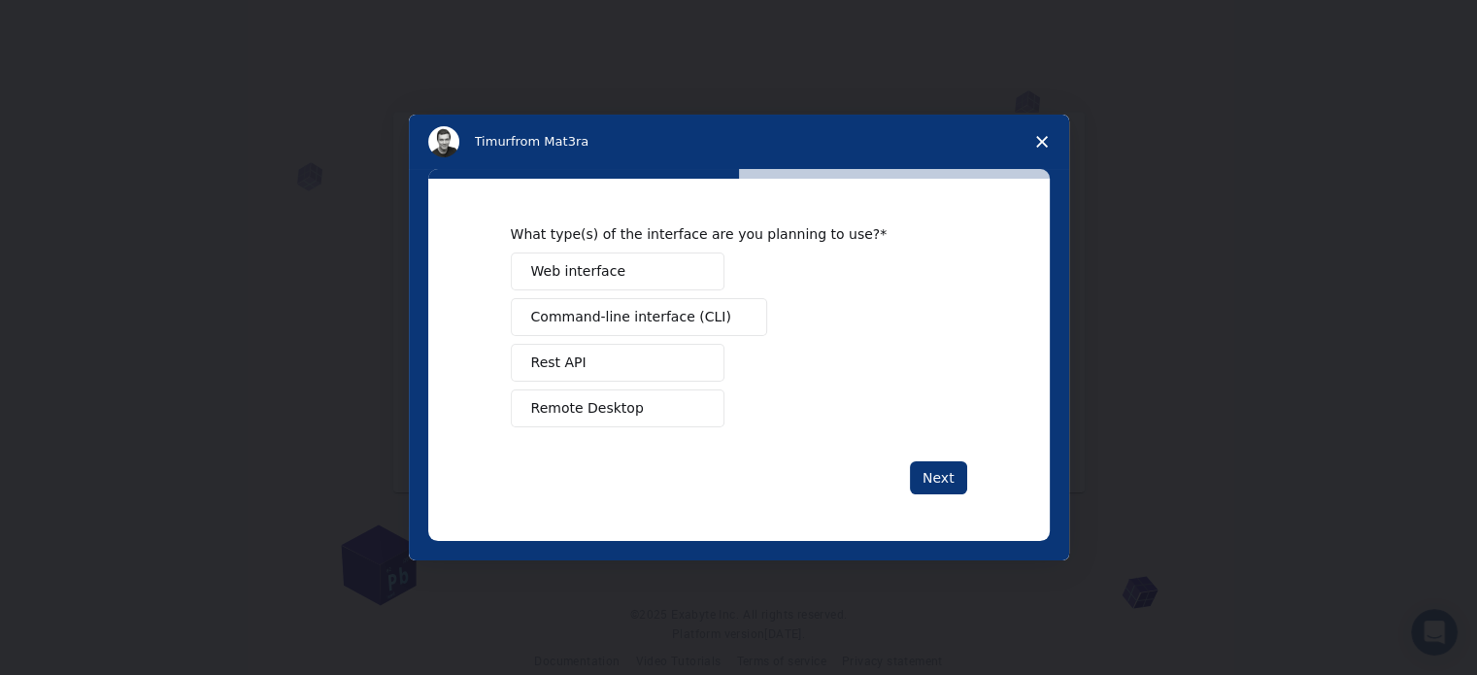
click at [572, 272] on span "Web interface" at bounding box center [578, 271] width 94 height 20
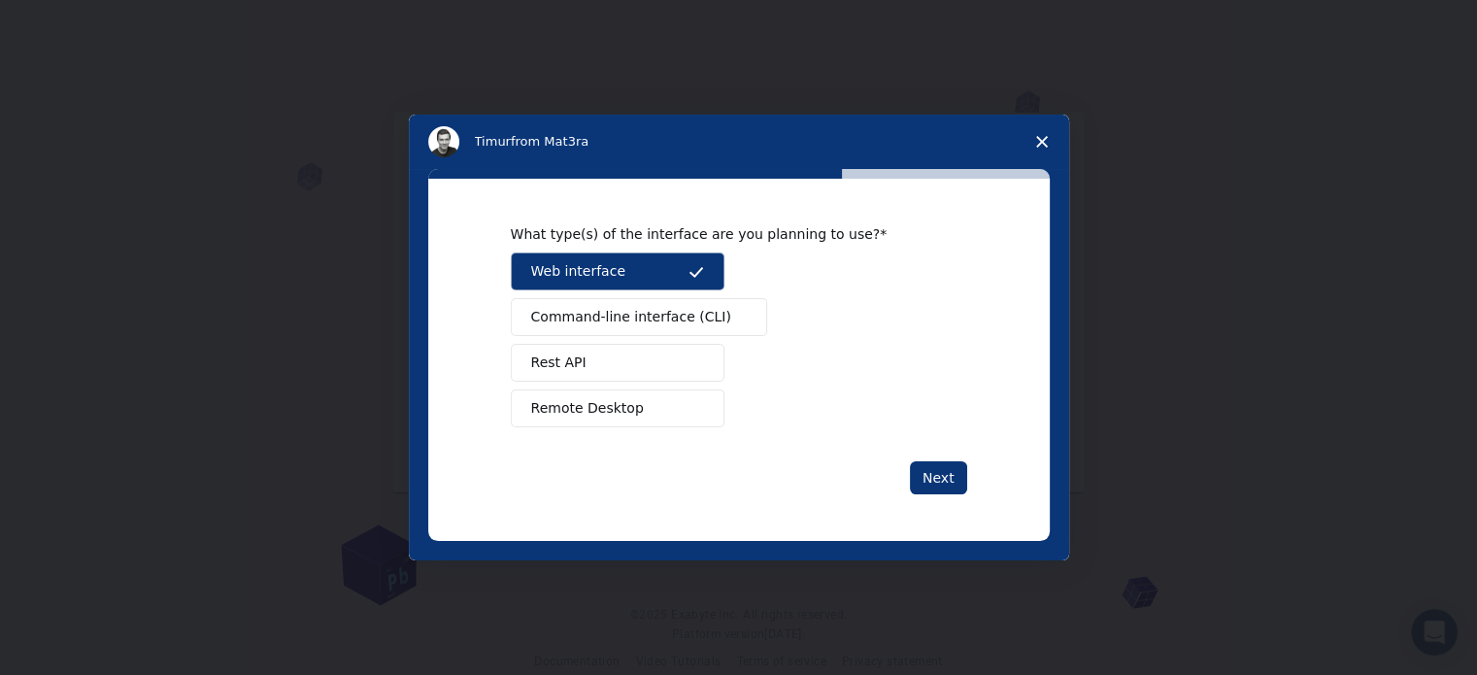
click at [714, 416] on button "Remote Desktop" at bounding box center [618, 409] width 214 height 38
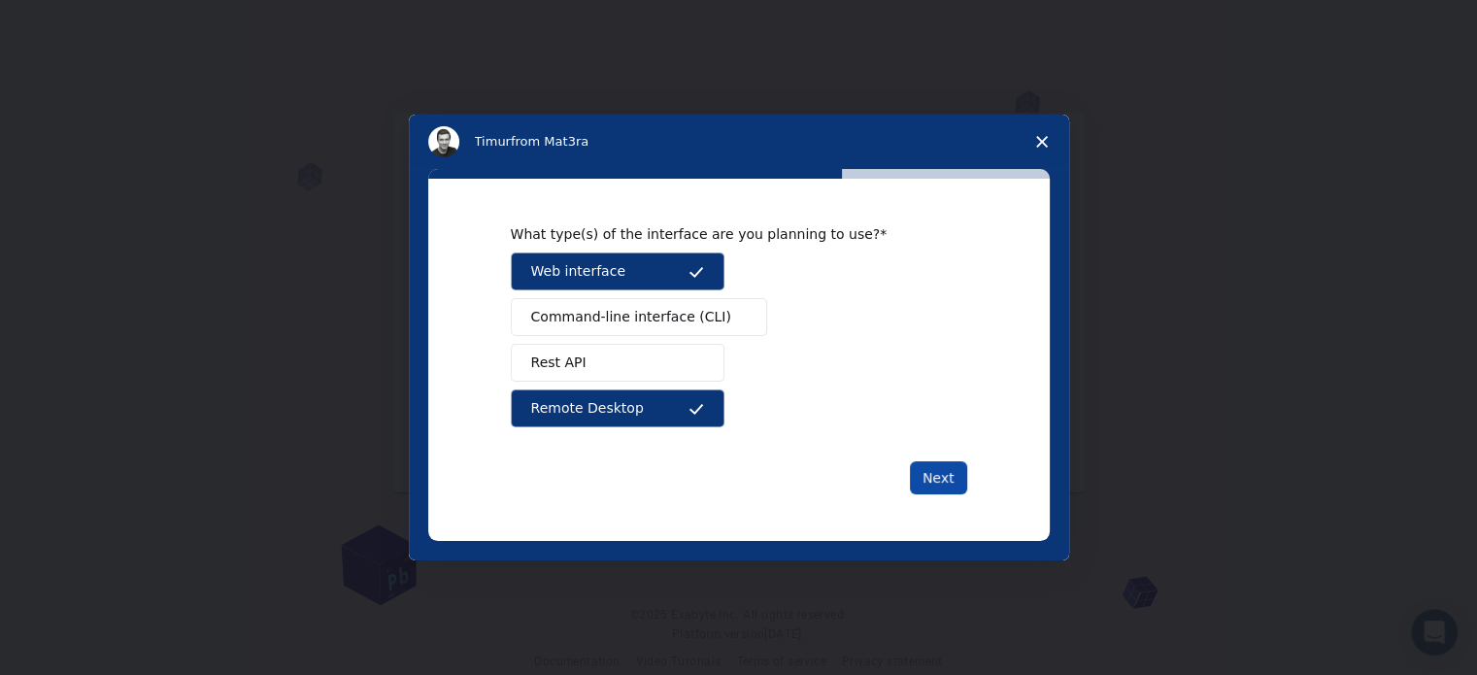
click at [953, 477] on button "Next" at bounding box center [938, 477] width 57 height 33
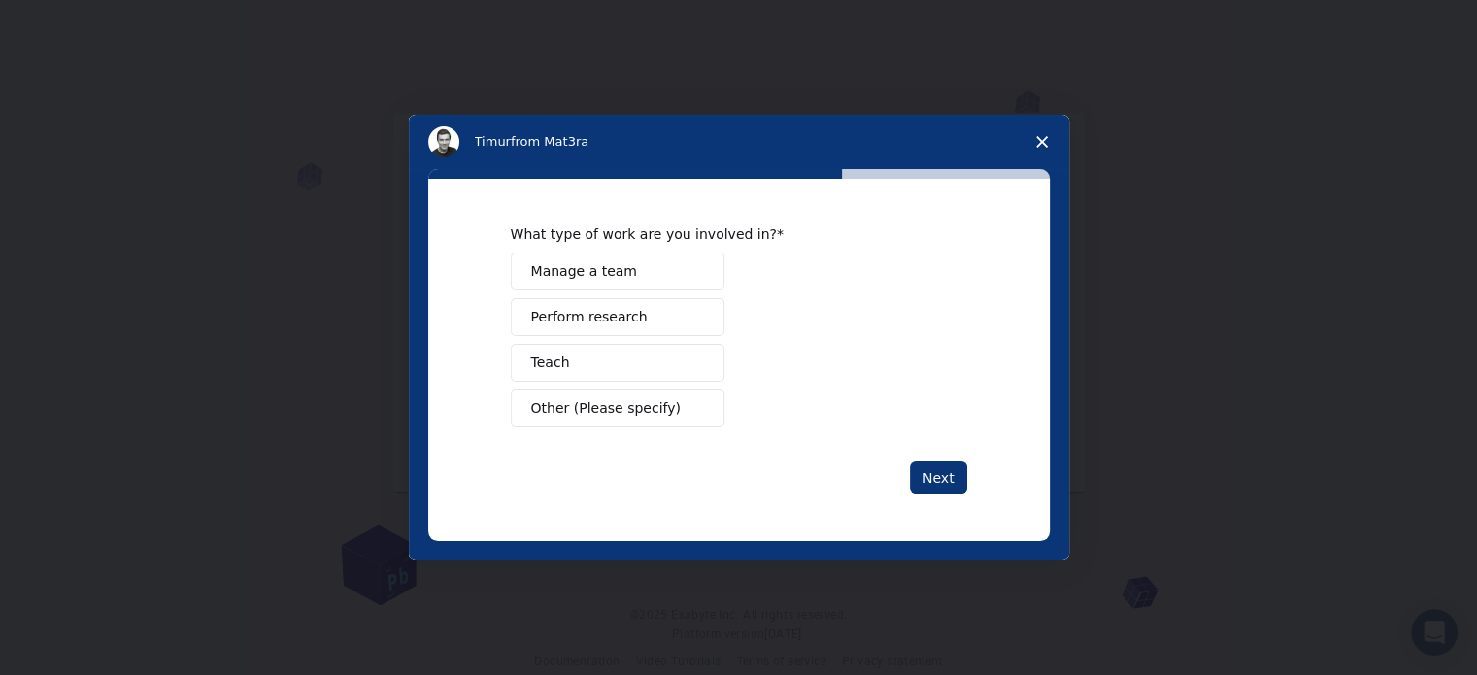
click at [657, 319] on button "Perform research" at bounding box center [618, 317] width 214 height 38
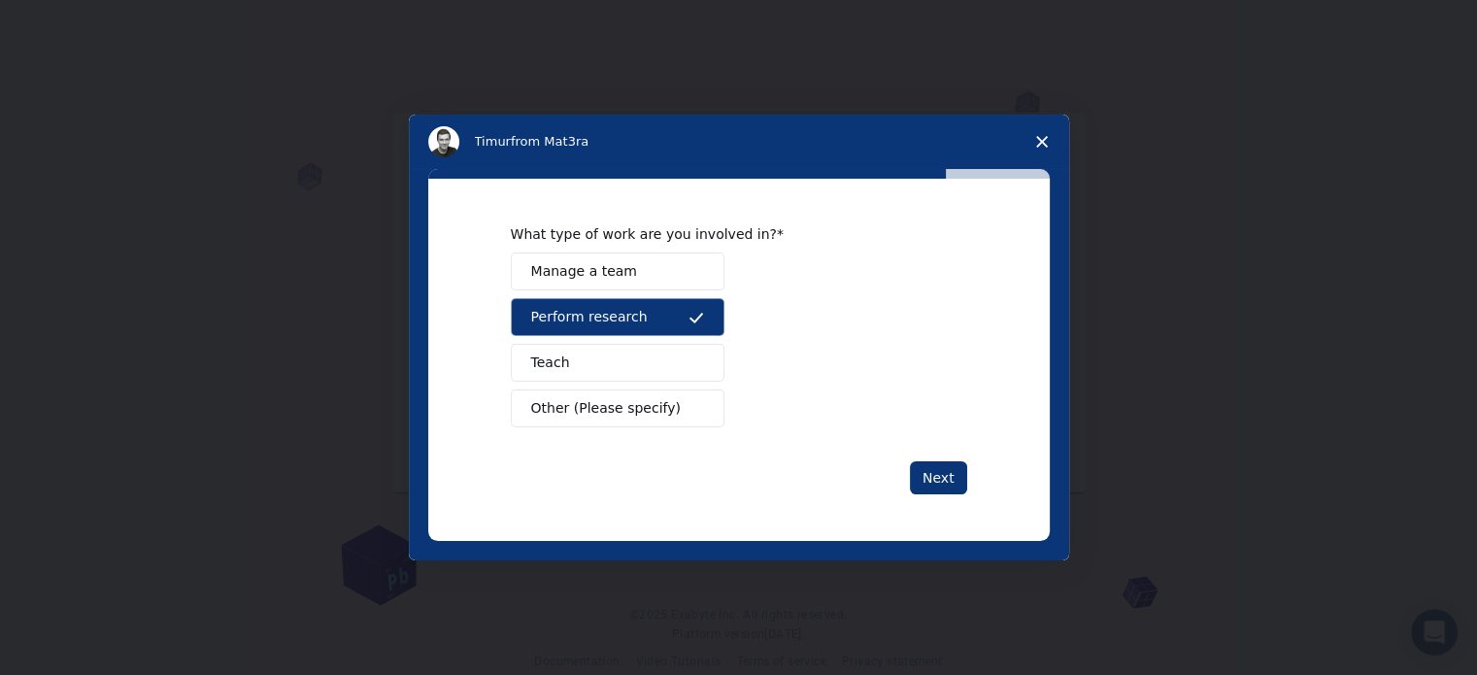
drag, startPoint x: 587, startPoint y: 367, endPoint x: 668, endPoint y: 378, distance: 82.3
click at [668, 378] on button "Teach" at bounding box center [618, 363] width 214 height 38
click at [649, 354] on button "Teach" at bounding box center [618, 363] width 214 height 38
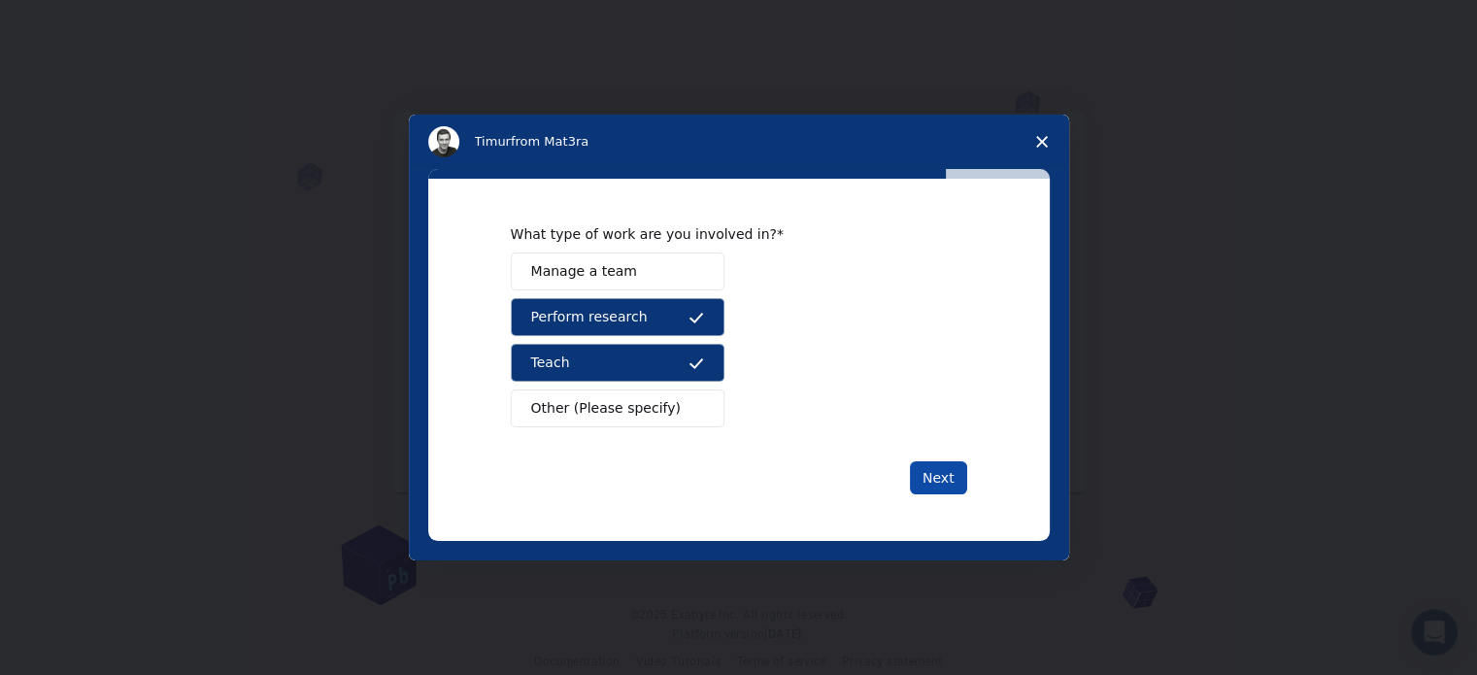
click at [967, 469] on button "Next" at bounding box center [938, 477] width 57 height 33
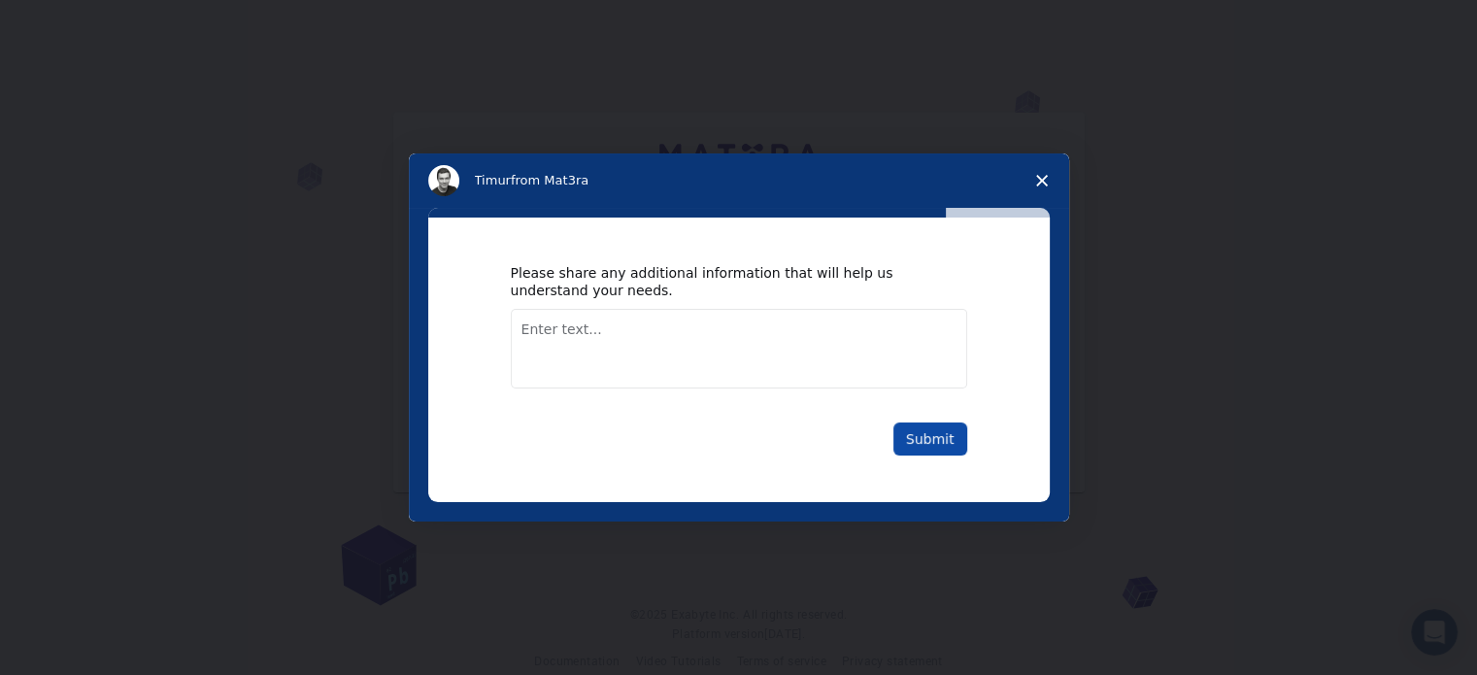
click at [921, 450] on button "Submit" at bounding box center [931, 439] width 74 height 33
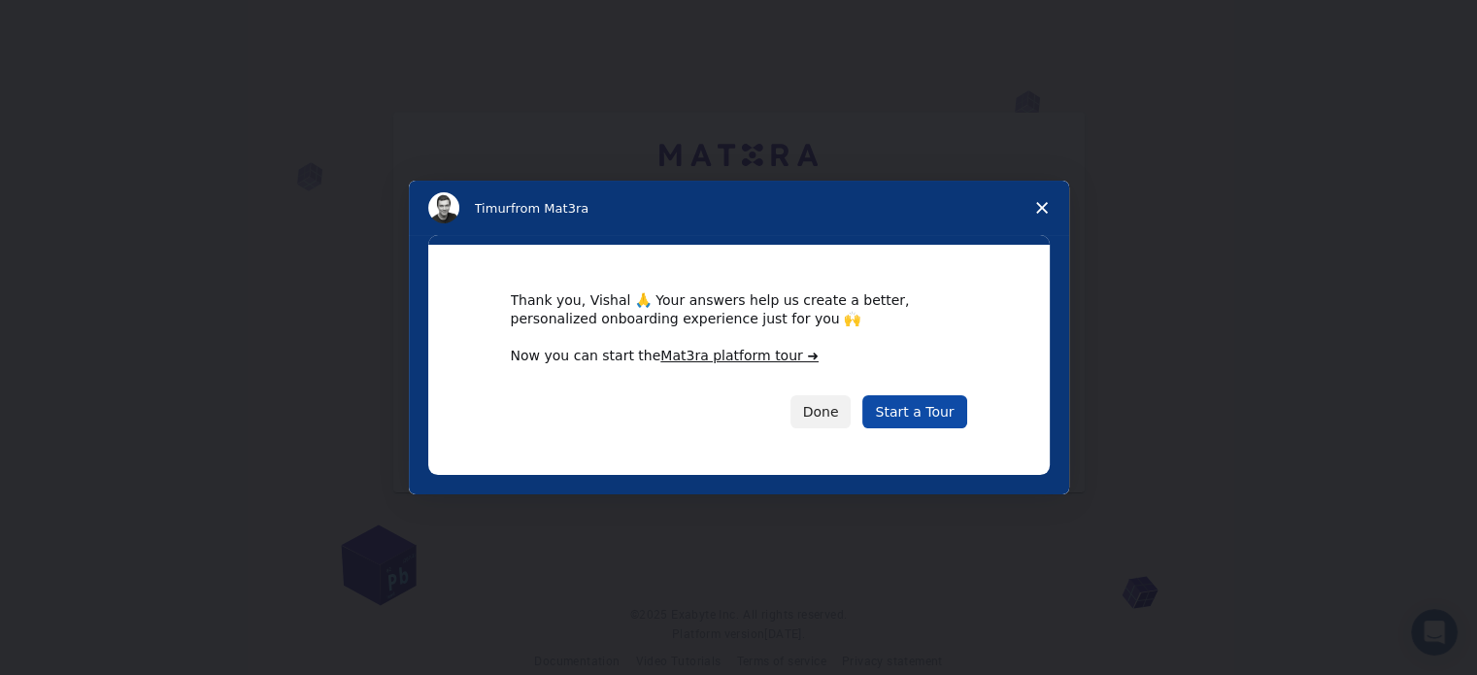
click at [924, 406] on link "Start a Tour" at bounding box center [915, 411] width 104 height 33
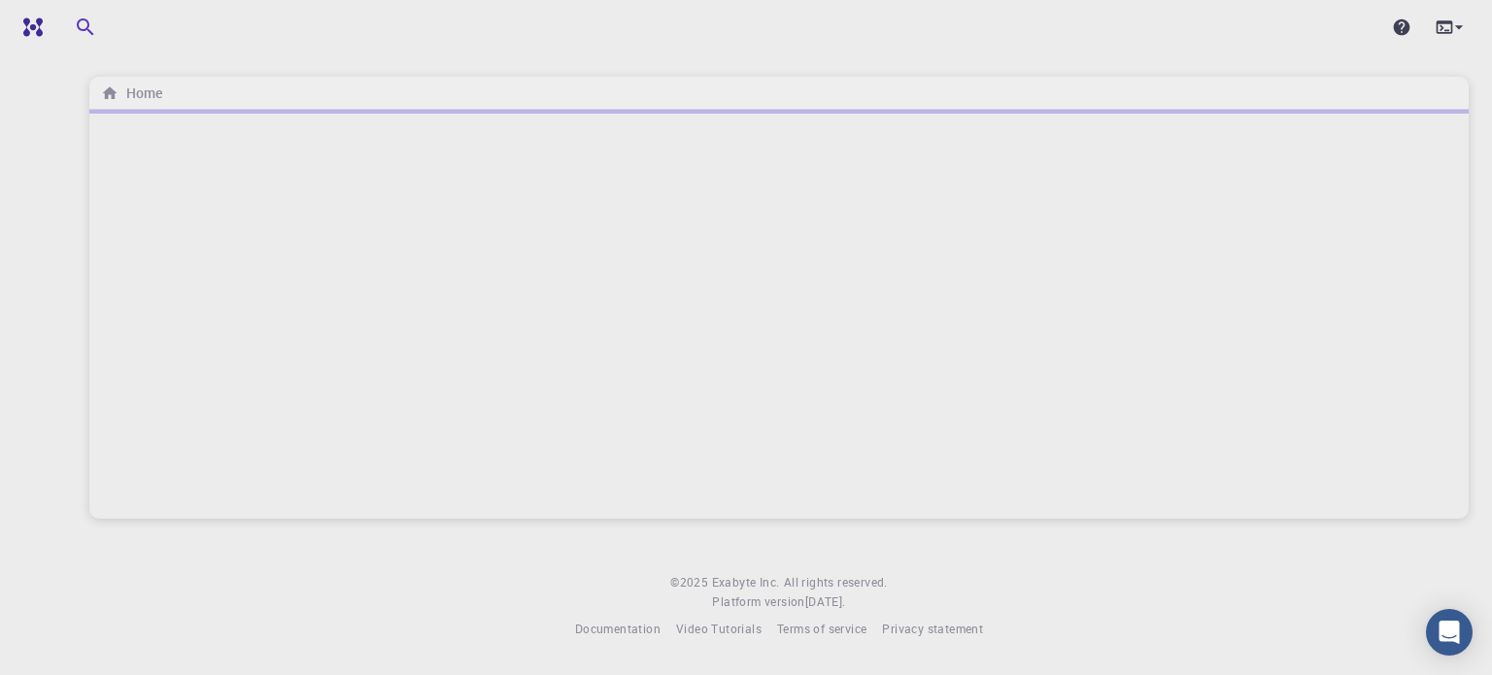
drag, startPoint x: 117, startPoint y: 100, endPoint x: 169, endPoint y: 92, distance: 53.0
click at [169, 92] on div "Home" at bounding box center [778, 93] width 1379 height 33
drag, startPoint x: 169, startPoint y: 89, endPoint x: 96, endPoint y: 86, distance: 72.9
click at [96, 86] on div "Home" at bounding box center [778, 93] width 1379 height 33
click at [164, 169] on div at bounding box center [778, 314] width 1379 height 409
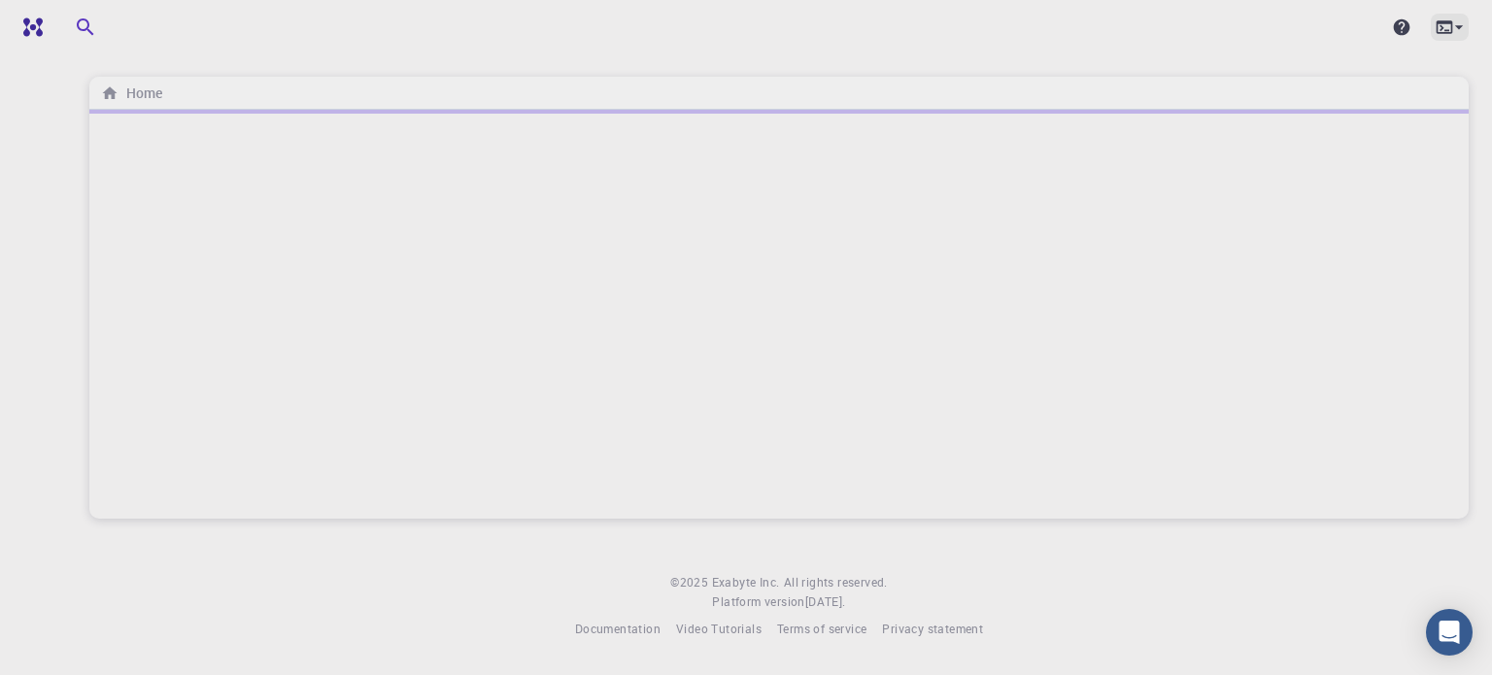
click at [1462, 27] on icon at bounding box center [1458, 26] width 19 height 19
click at [1460, 20] on div at bounding box center [746, 337] width 1492 height 675
click at [551, 210] on div at bounding box center [778, 314] width 1379 height 409
